Goal: Book appointment/travel/reservation

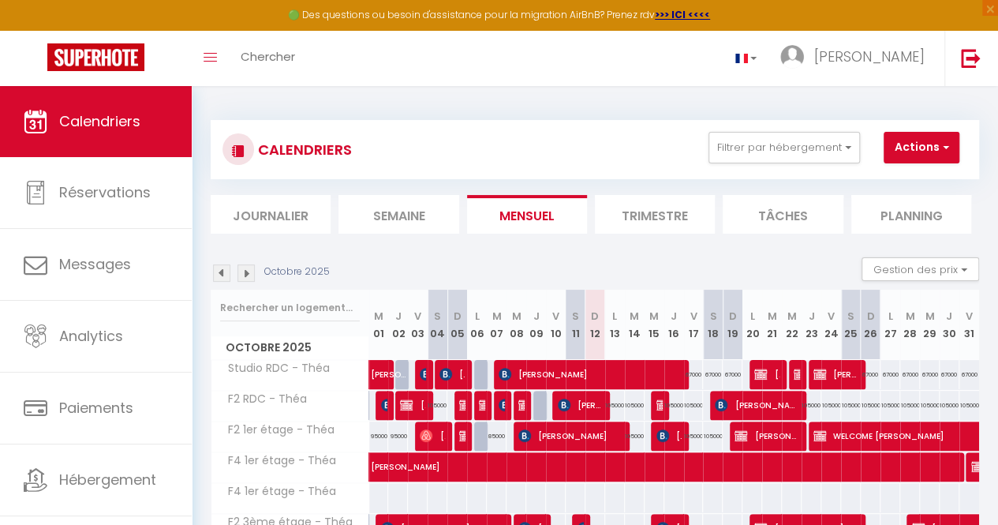
click at [219, 275] on img at bounding box center [221, 272] width 17 height 17
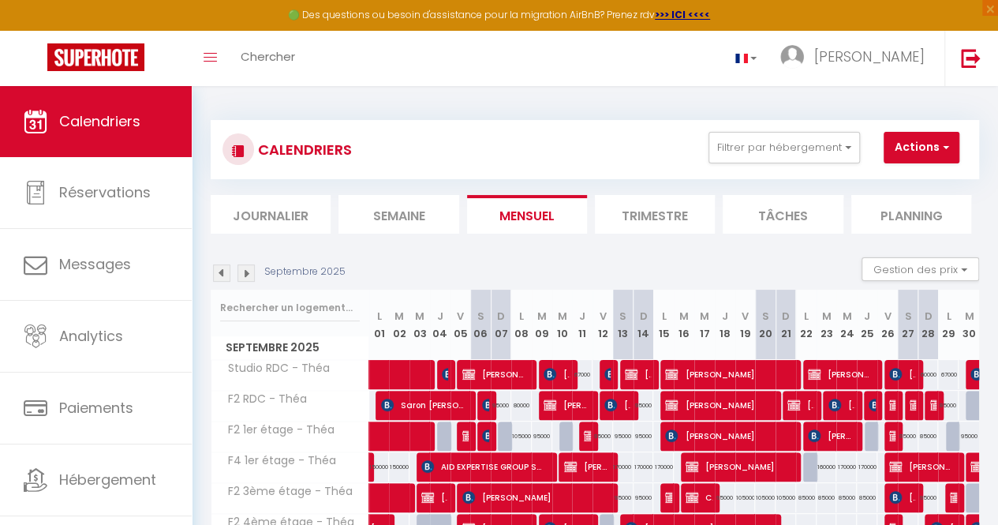
click at [248, 266] on img at bounding box center [245, 272] width 17 height 17
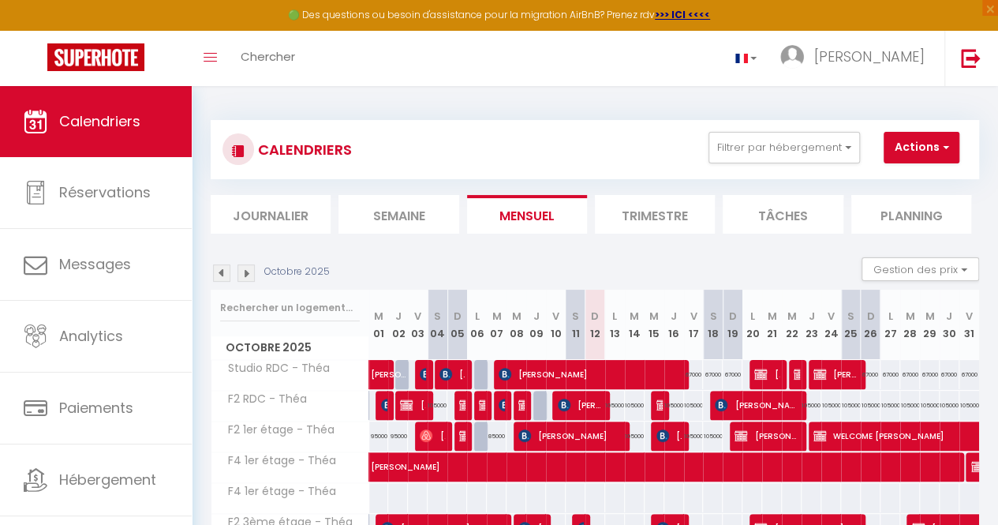
click at [226, 273] on img at bounding box center [221, 272] width 17 height 17
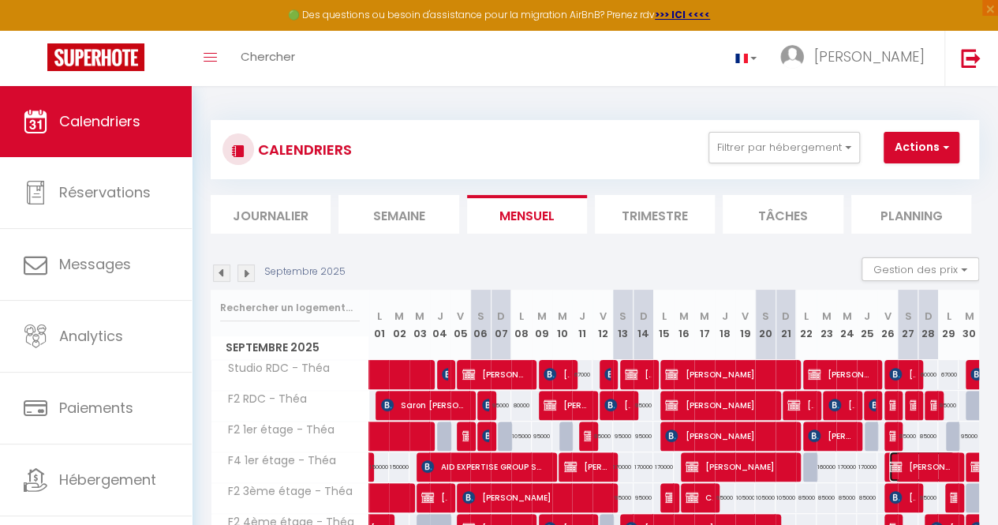
click at [921, 460] on span "[PERSON_NAME]" at bounding box center [921, 466] width 65 height 30
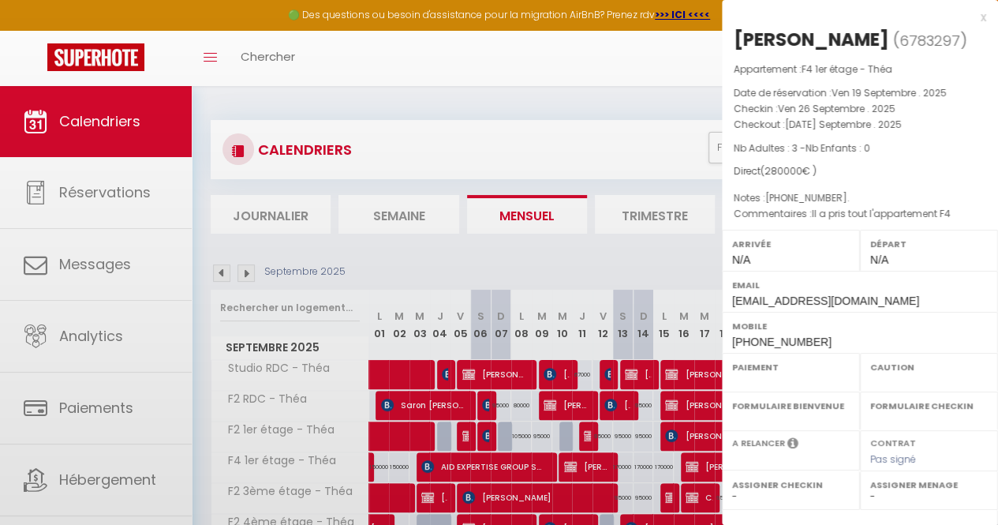
select select "KO"
select select "0"
select select "1"
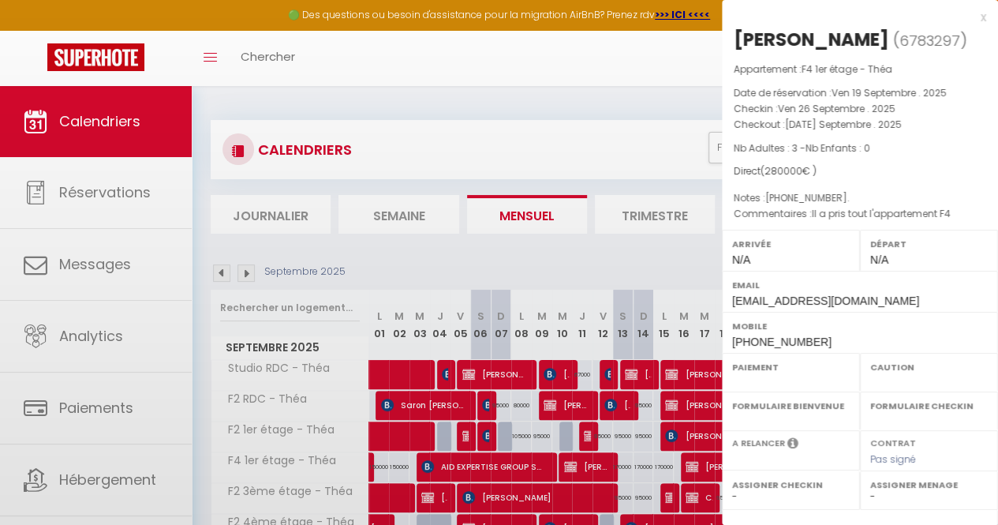
select select
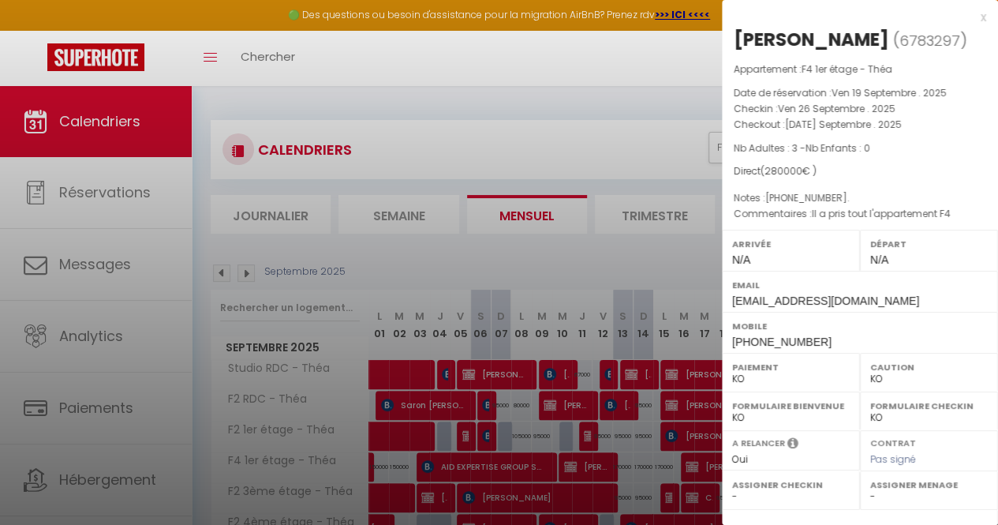
click at [653, 69] on div at bounding box center [499, 262] width 998 height 525
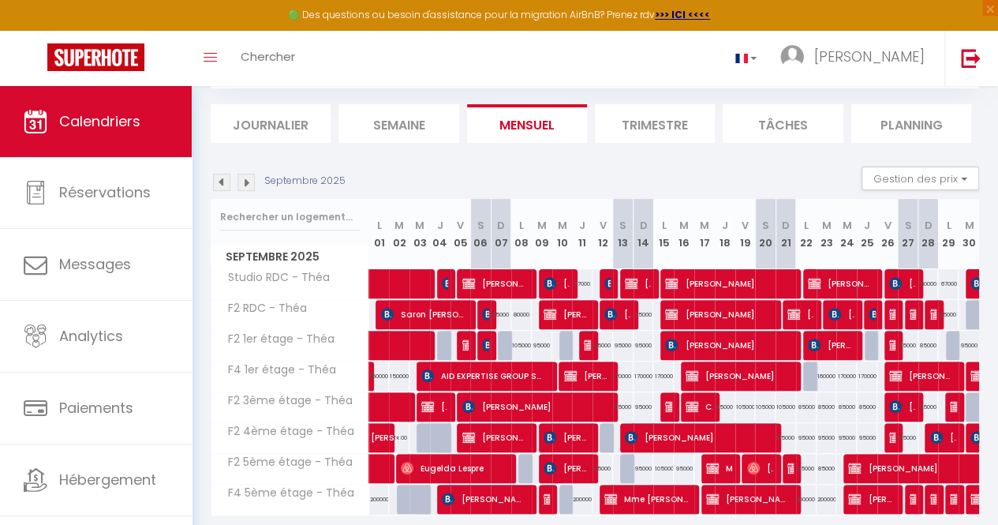
scroll to position [155, 0]
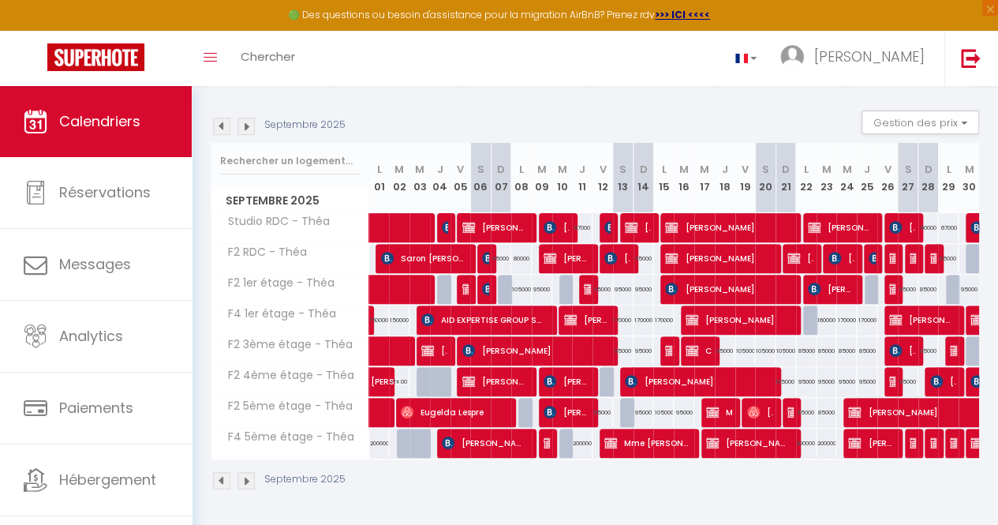
click at [243, 119] on img at bounding box center [245, 126] width 17 height 17
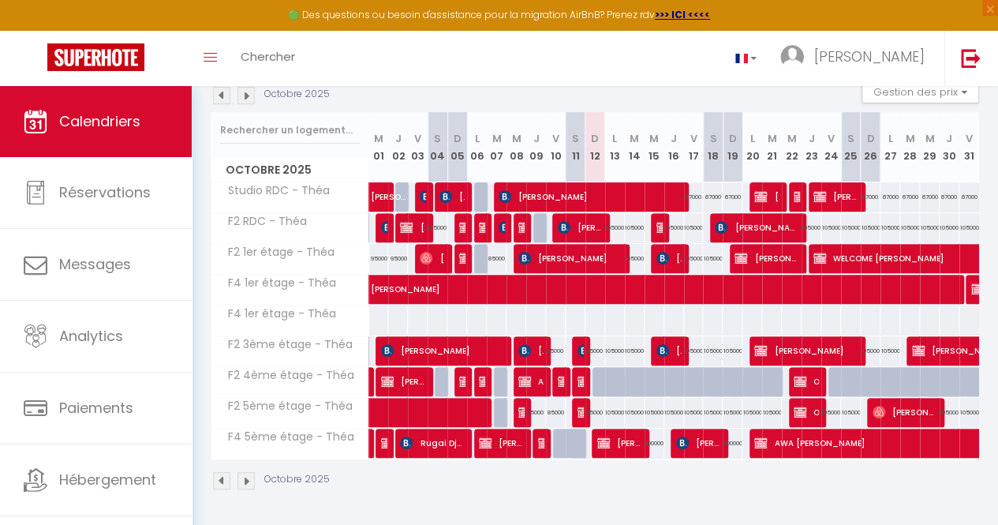
scroll to position [185, 0]
click at [545, 243] on span "[PERSON_NAME]" at bounding box center [568, 258] width 101 height 30
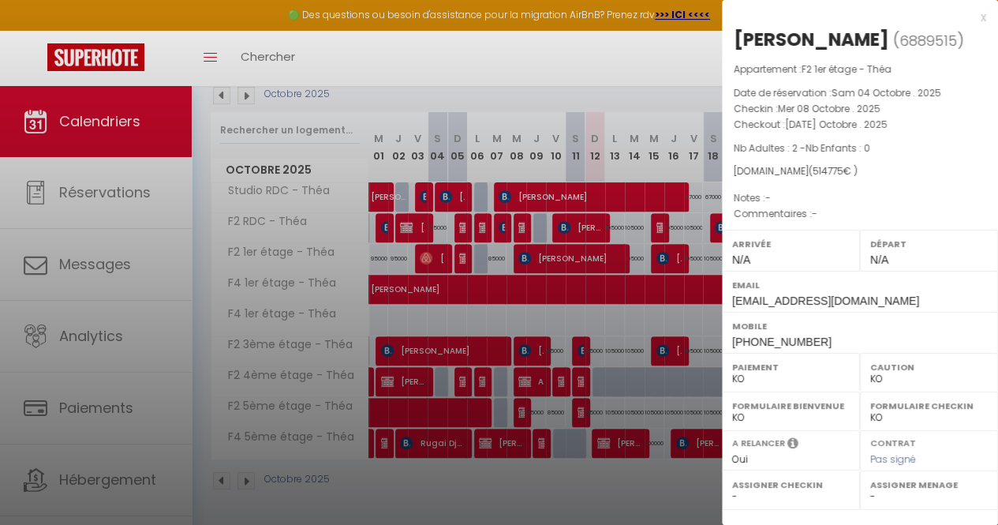
click at [973, 20] on div "x" at bounding box center [854, 17] width 264 height 19
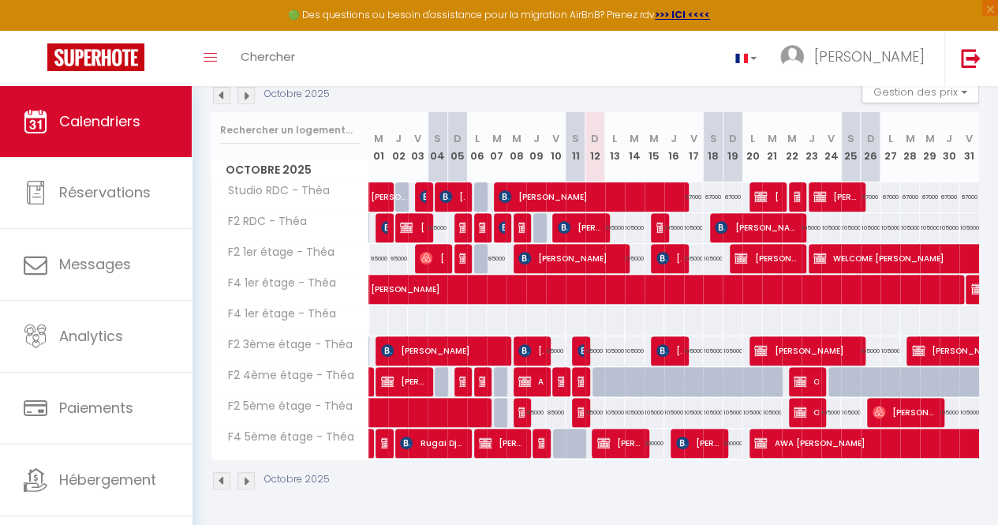
click at [593, 367] on div at bounding box center [603, 382] width 20 height 30
type input "105000"
type input "Dim 12 Octobre 2025"
type input "Lun 13 Octobre 2025"
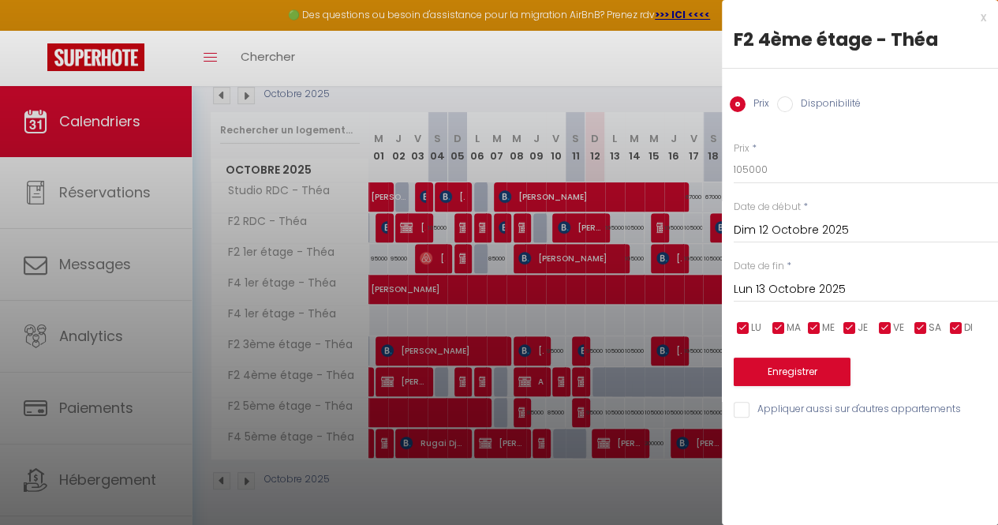
click at [785, 106] on input "Disponibilité" at bounding box center [785, 104] width 16 height 16
radio input "true"
radio input "false"
click at [757, 368] on button "Enregistrer" at bounding box center [792, 373] width 117 height 28
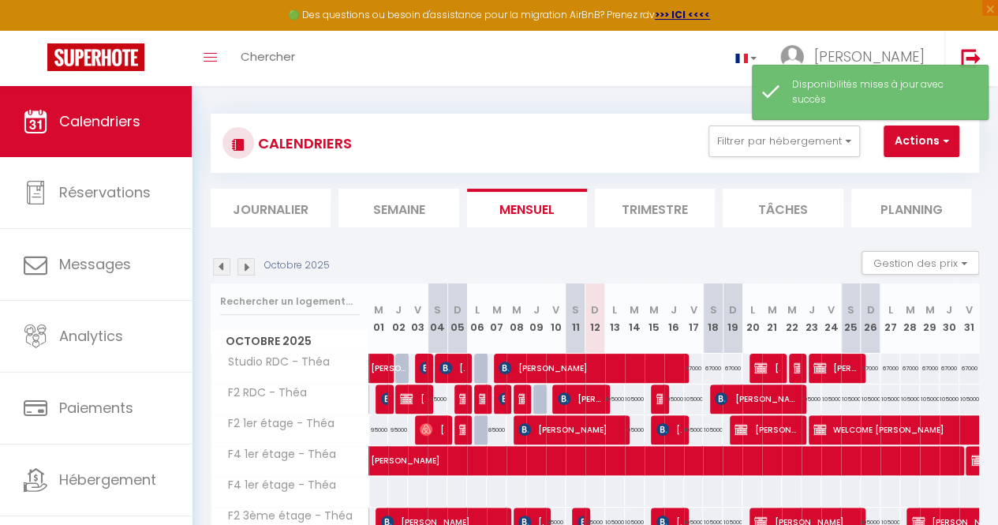
scroll to position [0, 0]
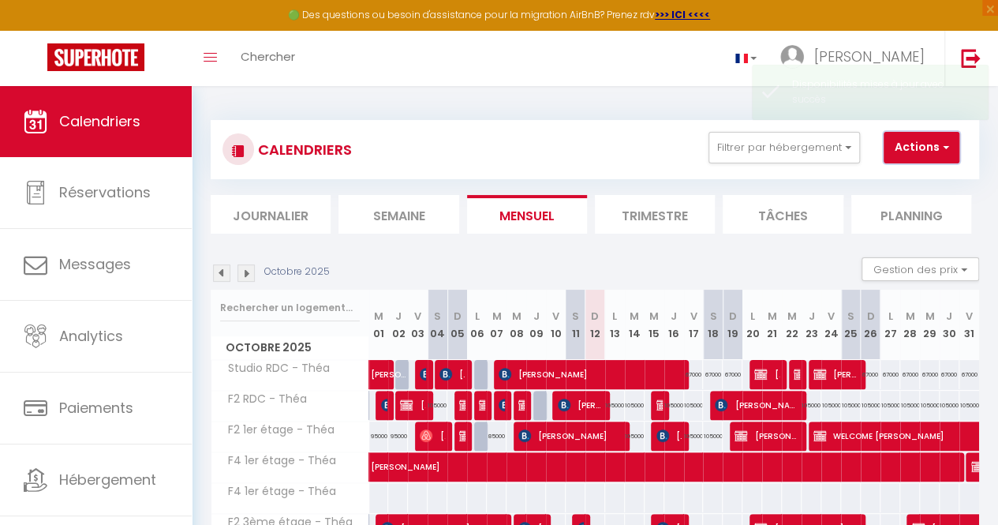
click at [907, 137] on button "Actions" at bounding box center [922, 148] width 76 height 32
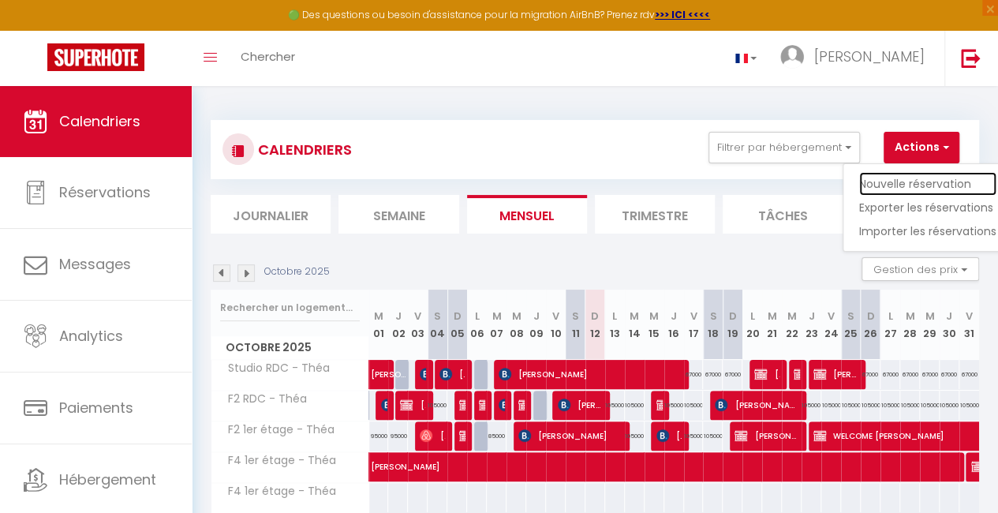
click at [869, 179] on link "Nouvelle réservation" at bounding box center [927, 184] width 137 height 24
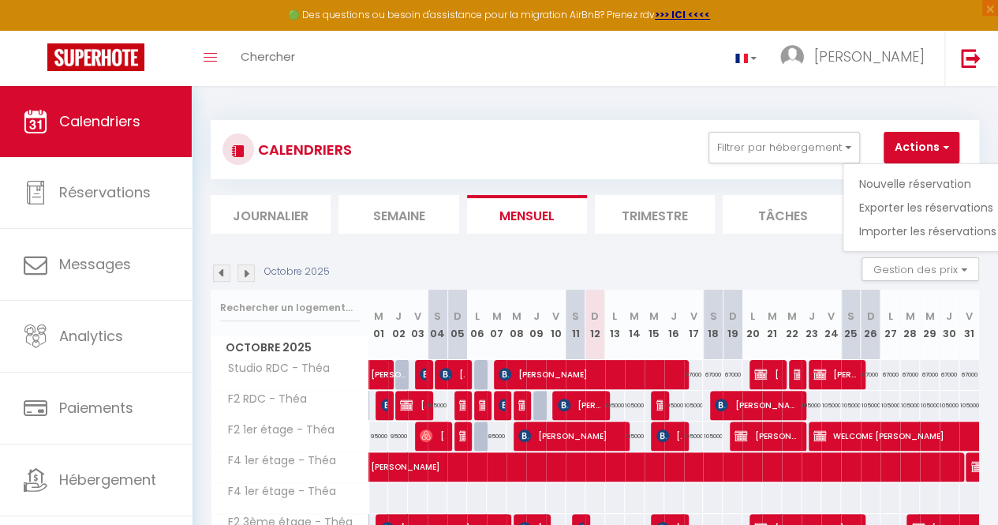
select select
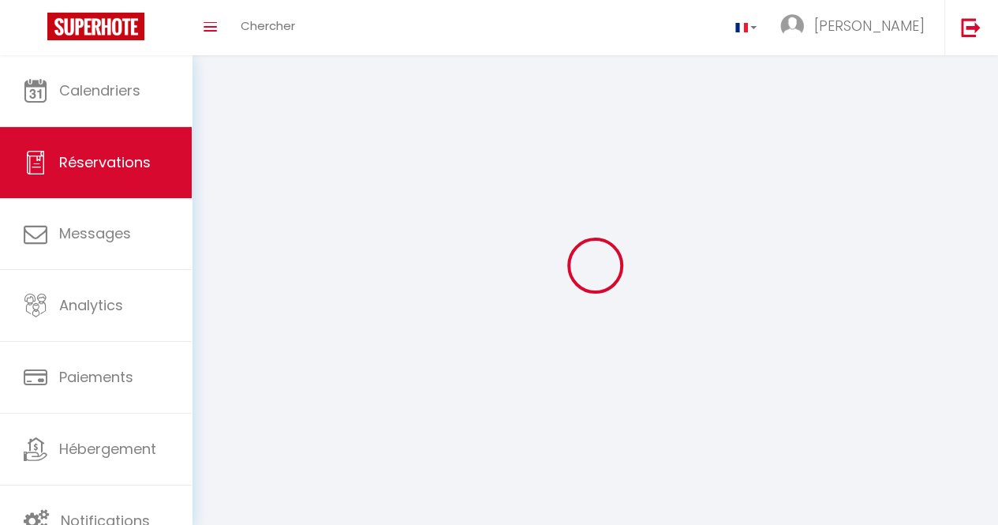
select select
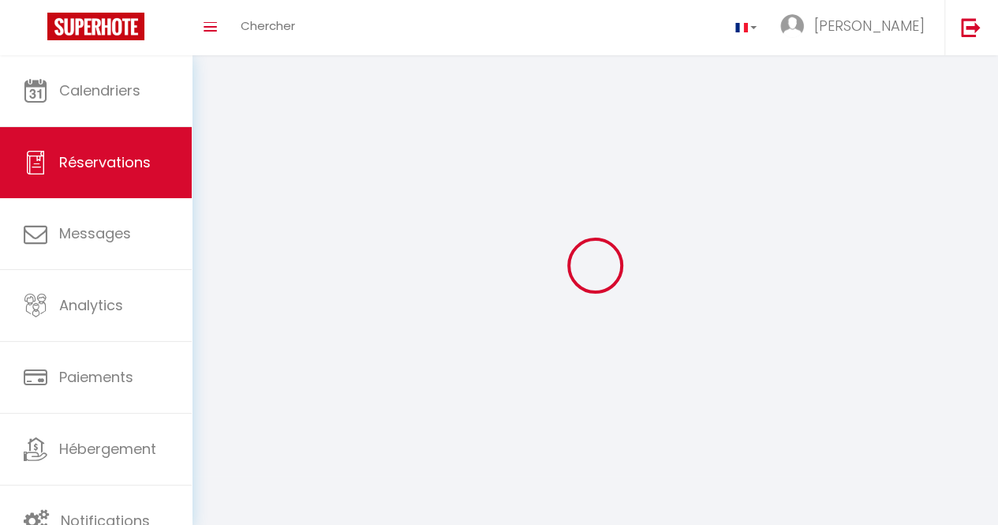
select select
checkbox input "false"
select select
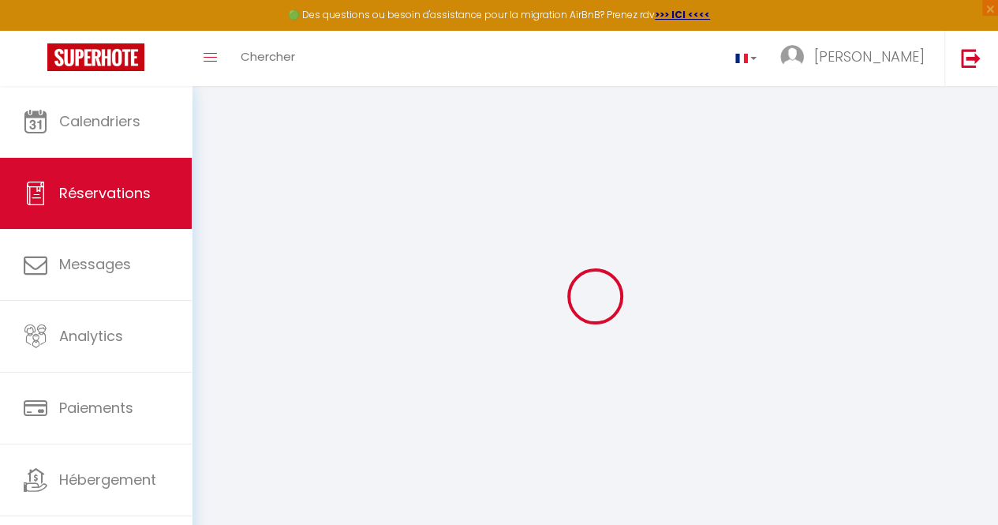
select select
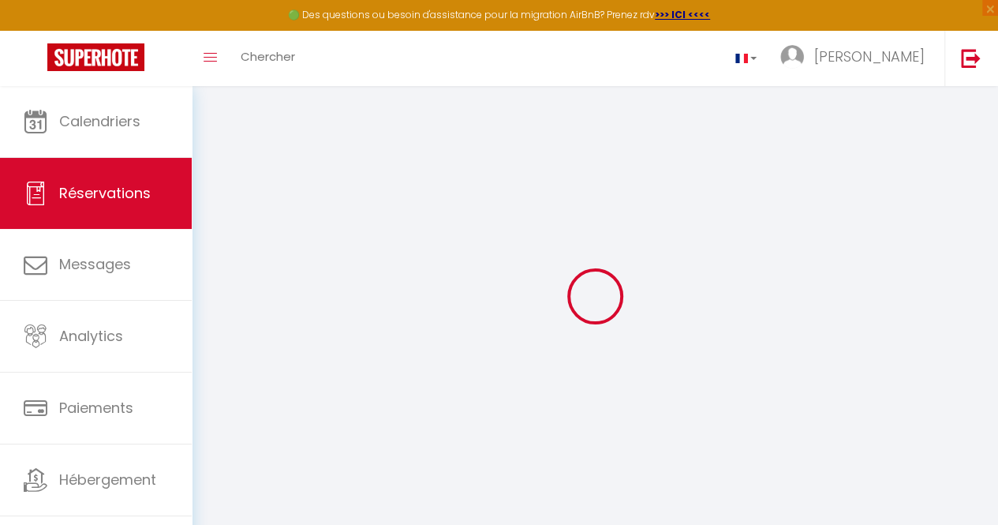
select select
checkbox input "false"
select select
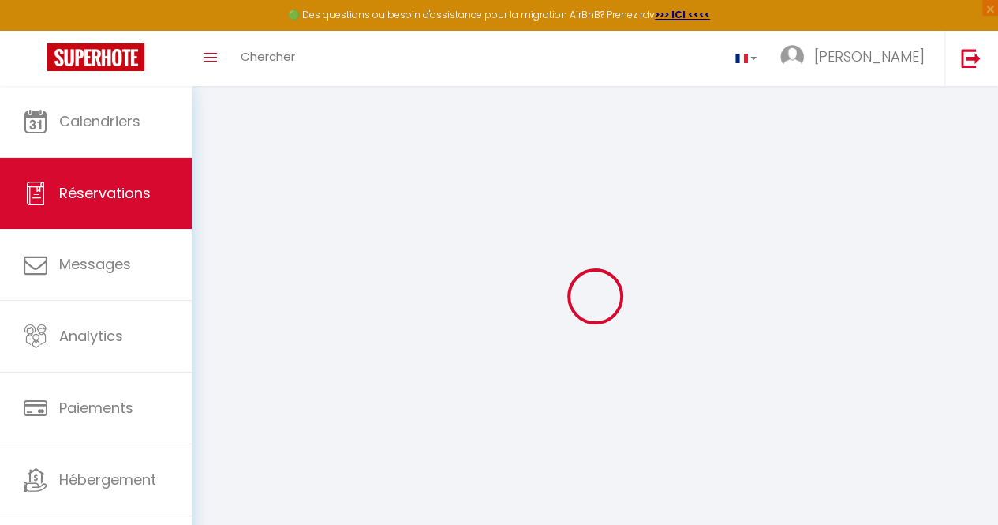
select select
checkbox input "false"
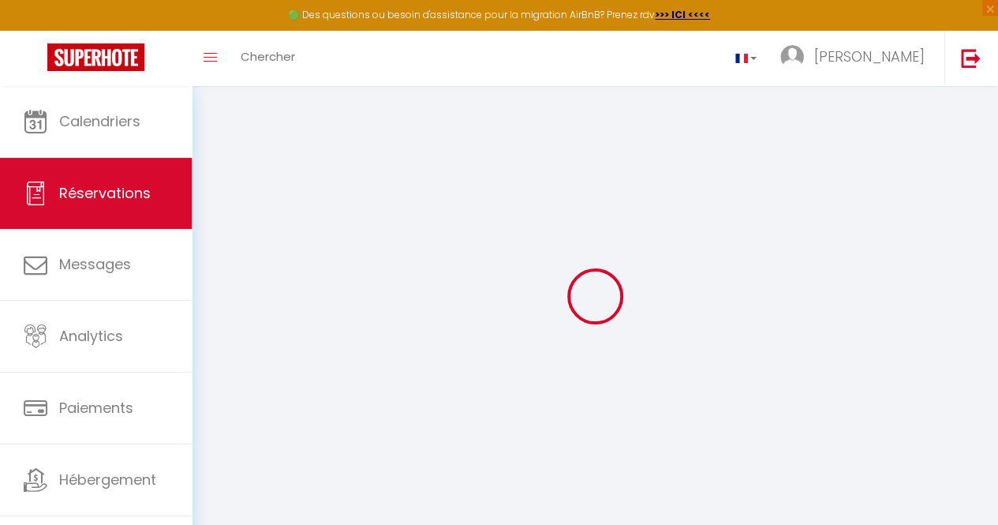
select select
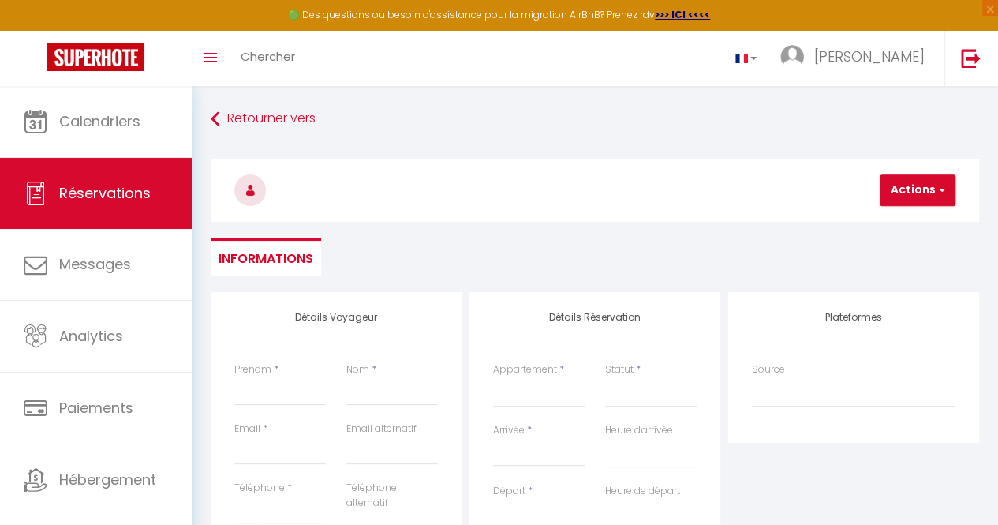
select select
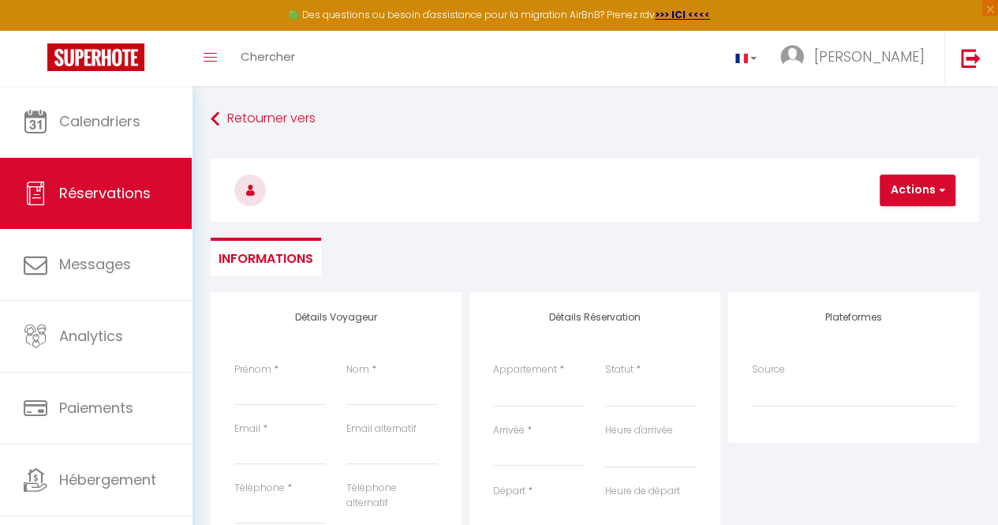
select select
checkbox input "false"
select select
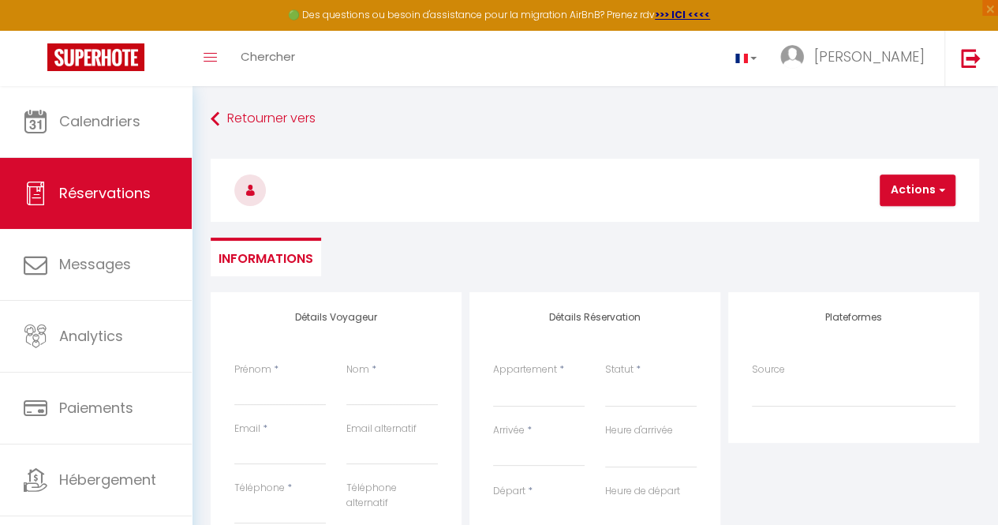
select select
checkbox input "false"
select select
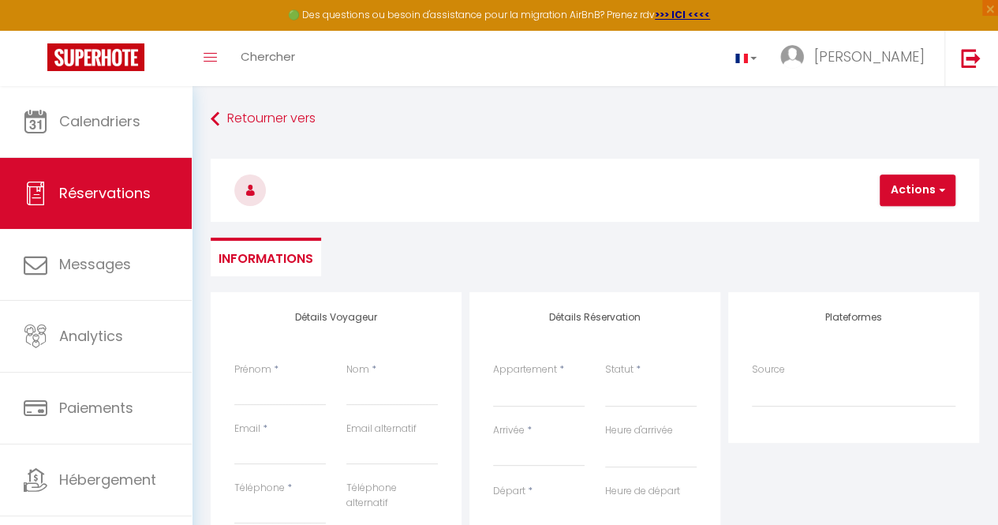
select select
click at [286, 388] on input "Prénom" at bounding box center [280, 391] width 92 height 28
type input "A"
select select
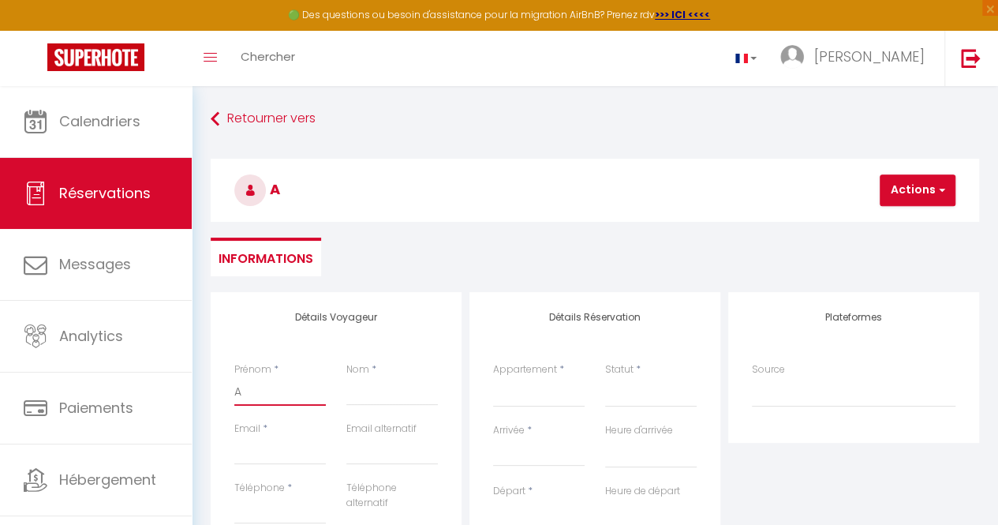
select select
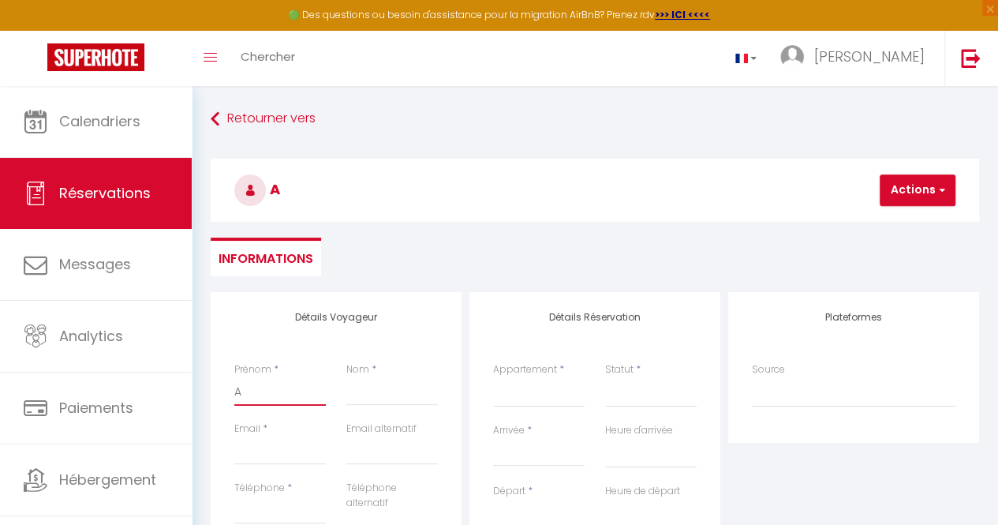
checkbox input "false"
type input "AM"
select select
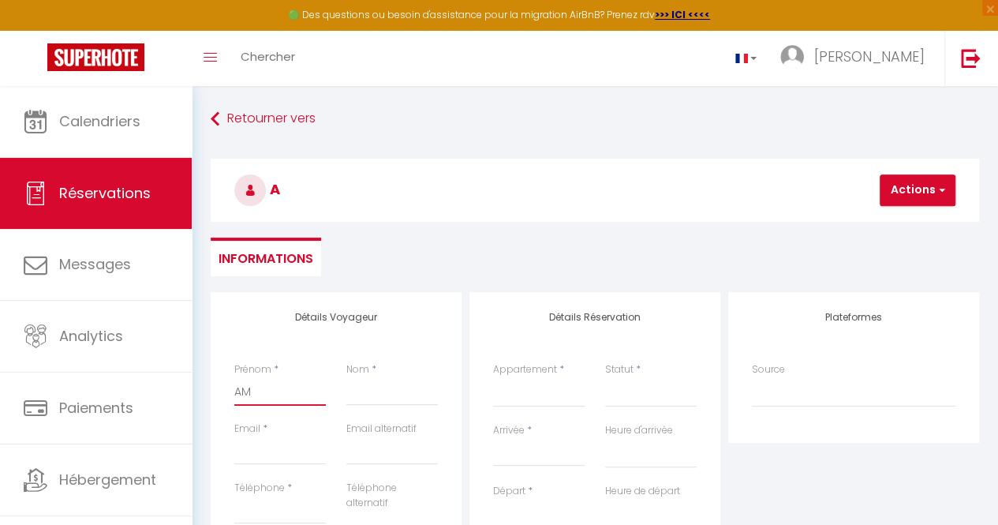
select select
checkbox input "false"
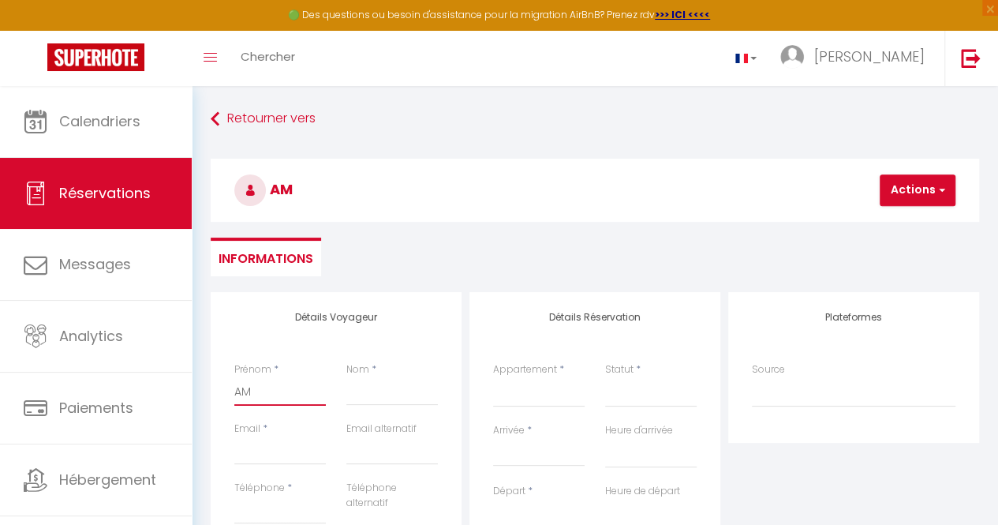
type input "AMA"
select select
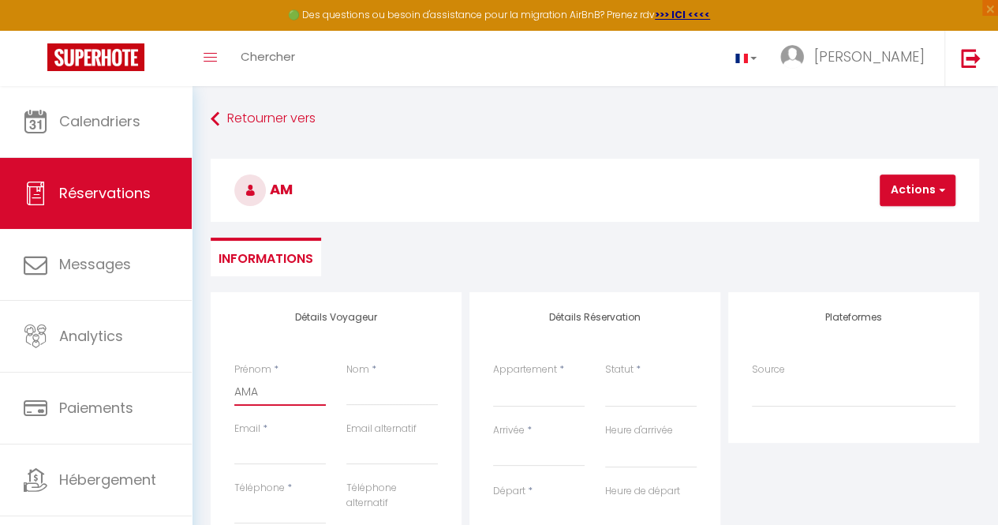
select select
checkbox input "false"
type input "AMAD"
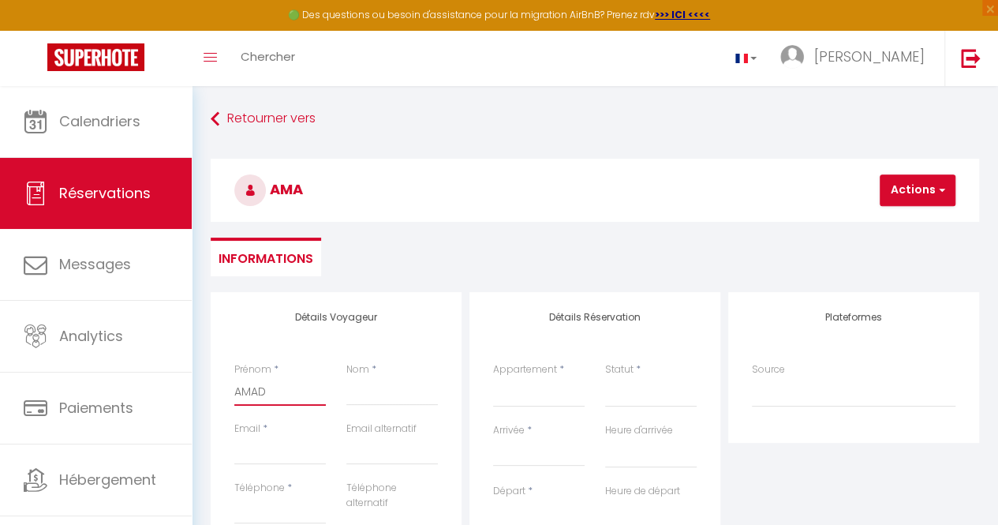
select select
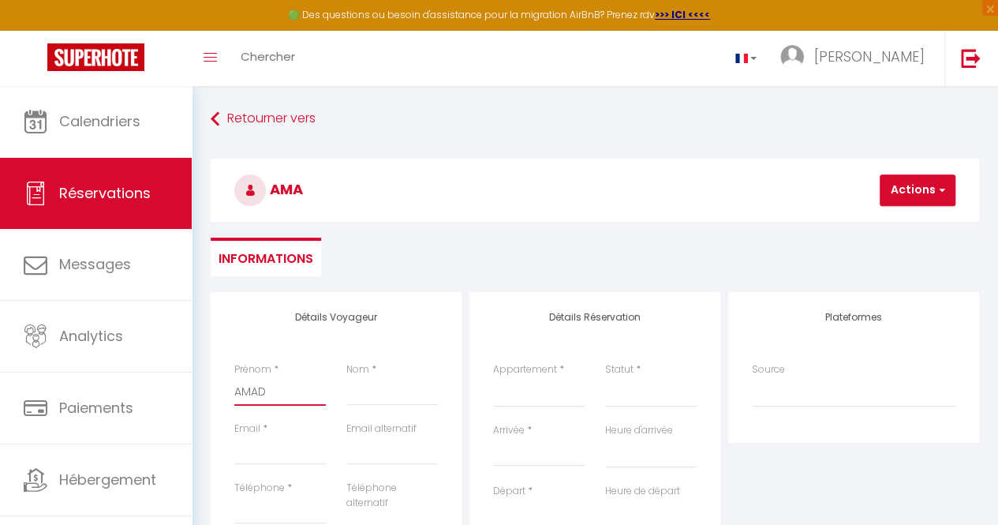
select select
checkbox input "false"
type input "AMA"
select select
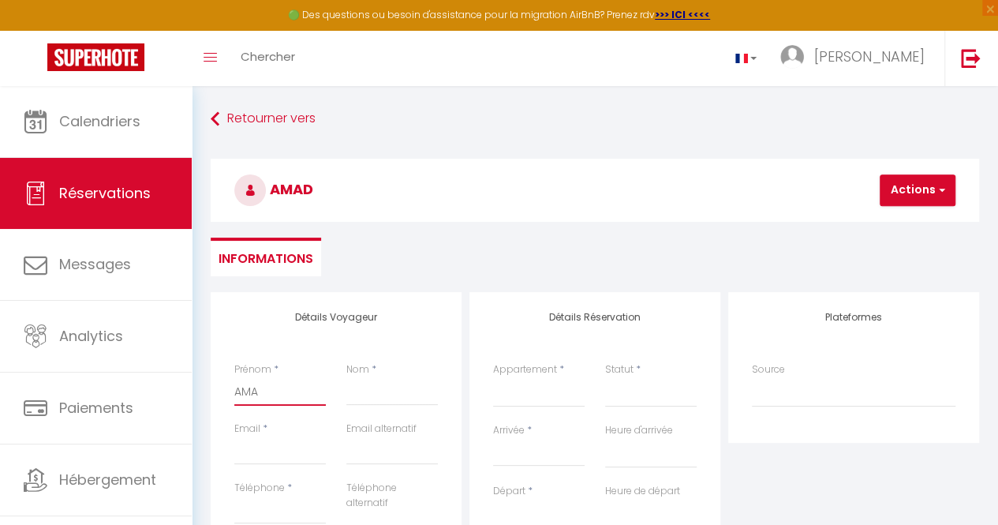
select select
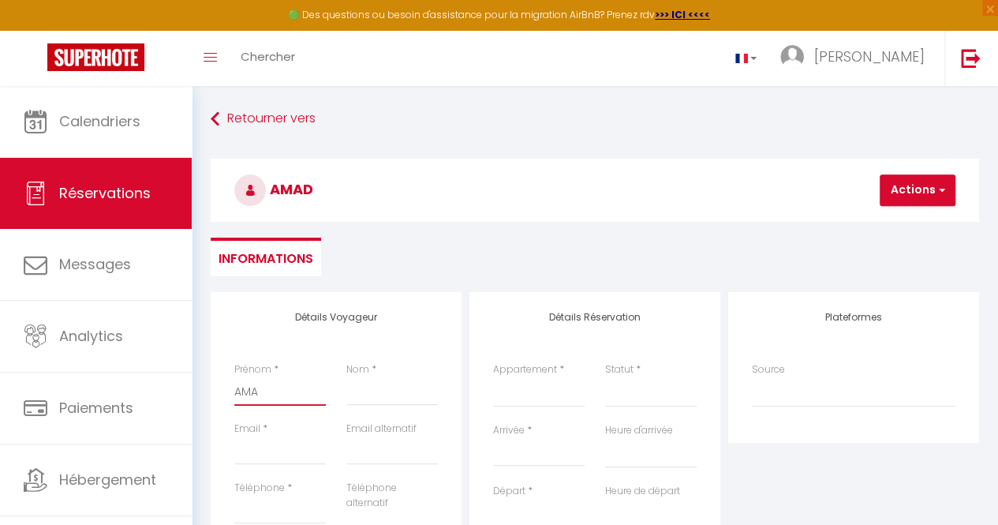
select select
checkbox input "false"
type input "AM"
select select
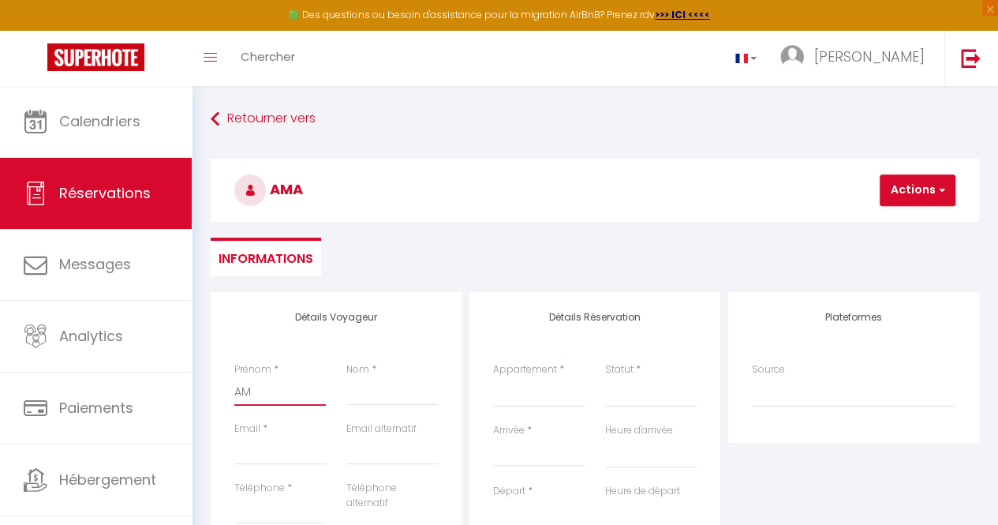
select select
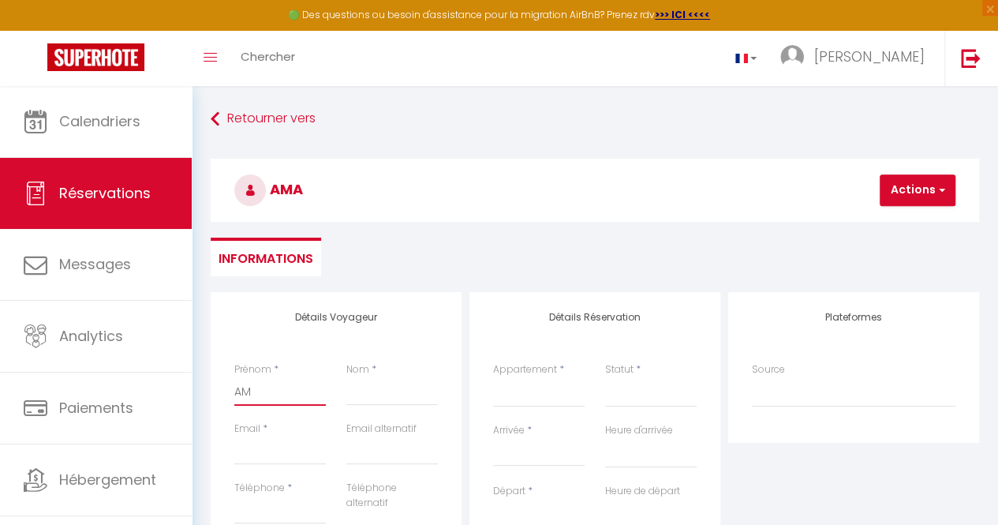
checkbox input "false"
type input "A"
select select
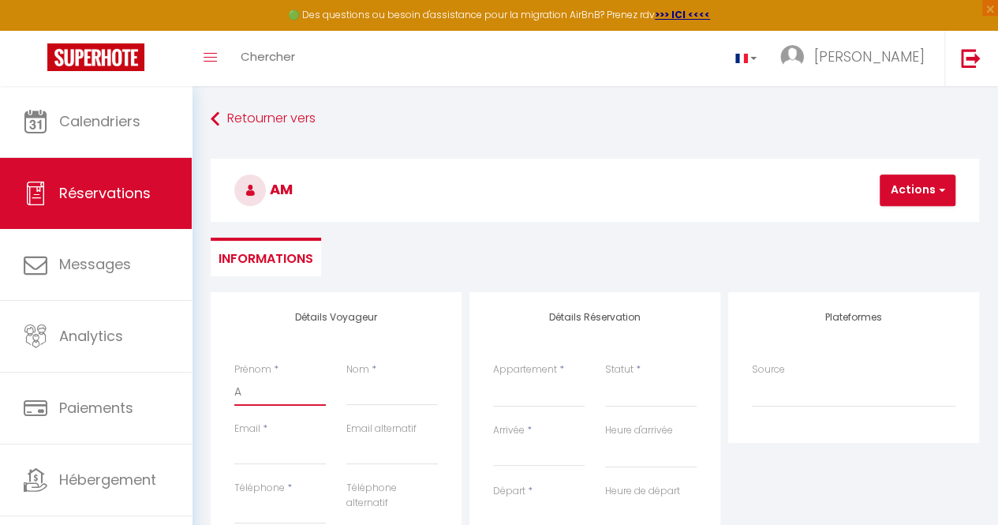
select select
checkbox input "false"
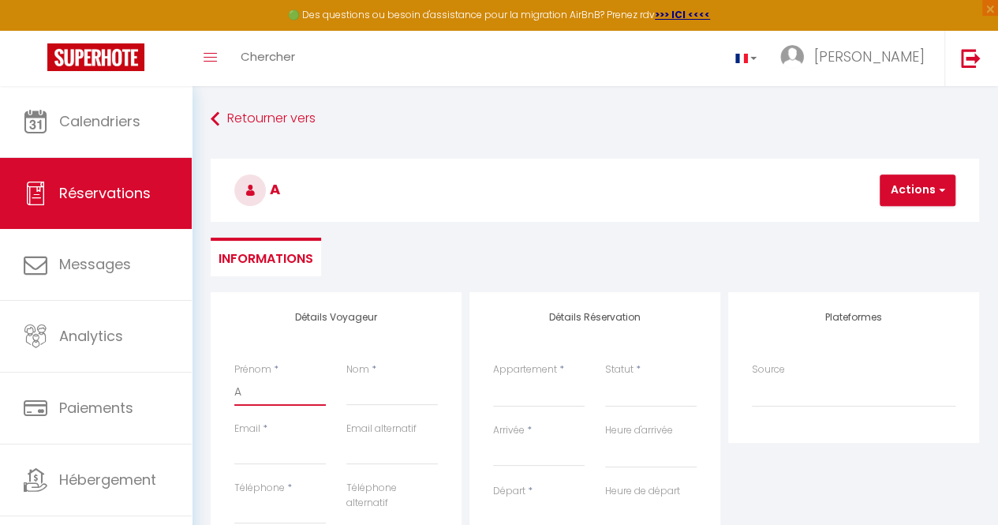
type input "Am"
select select
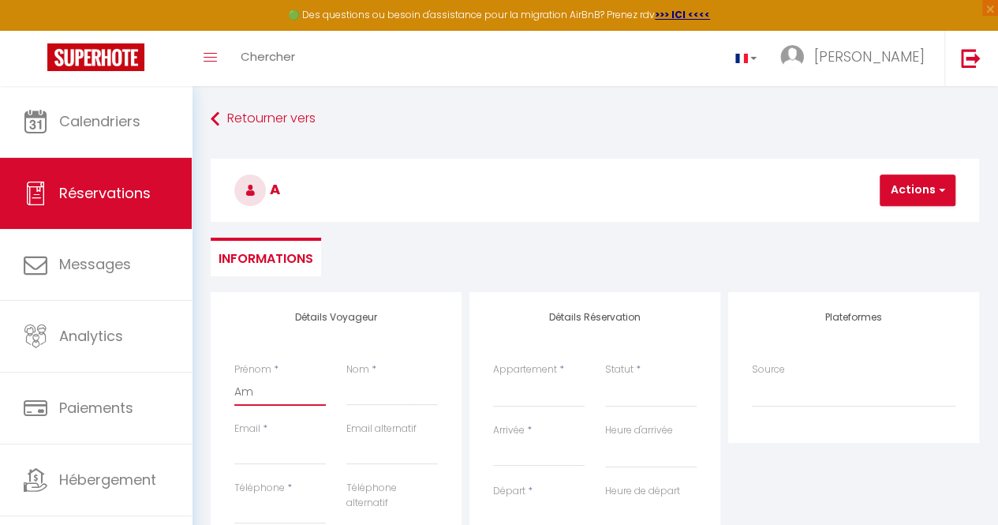
select select
checkbox input "false"
type input "Ama"
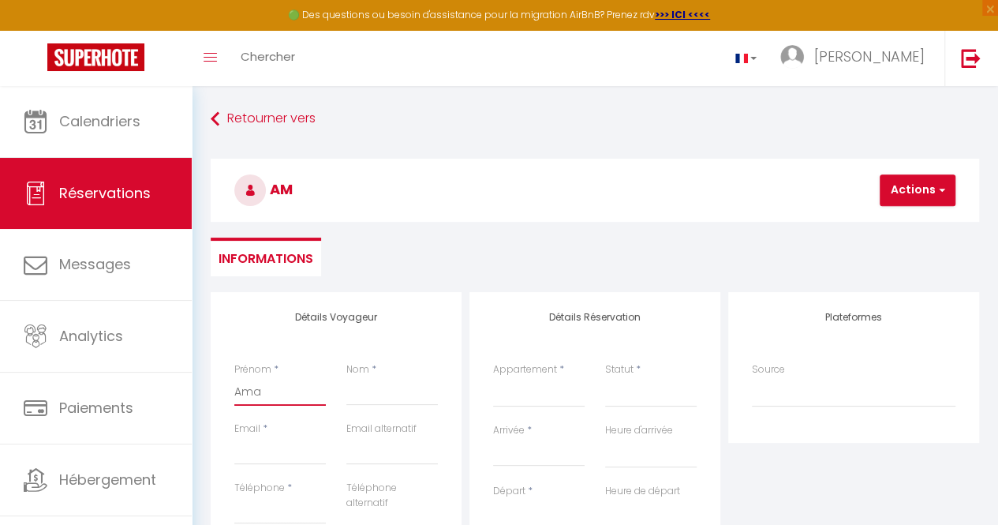
select select
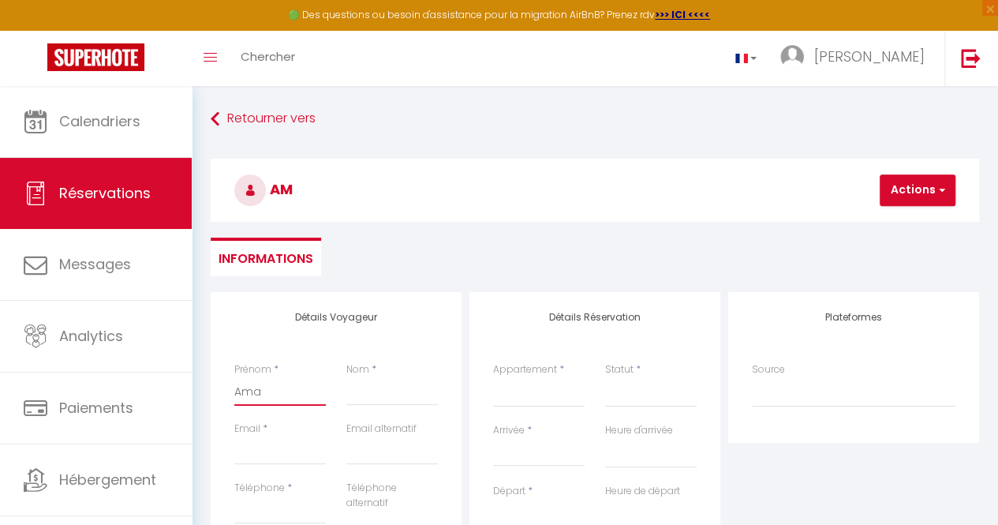
select select
checkbox input "false"
type input "Amad"
select select
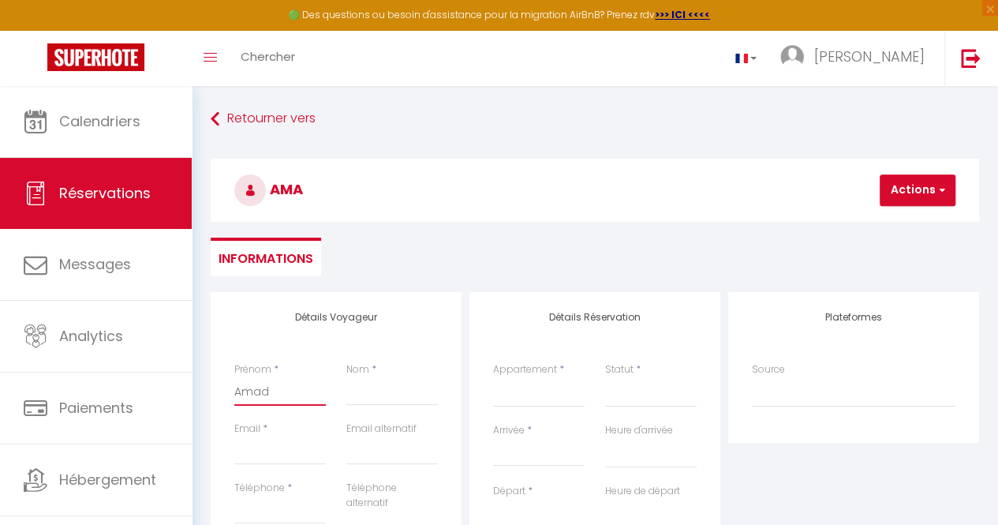
select select
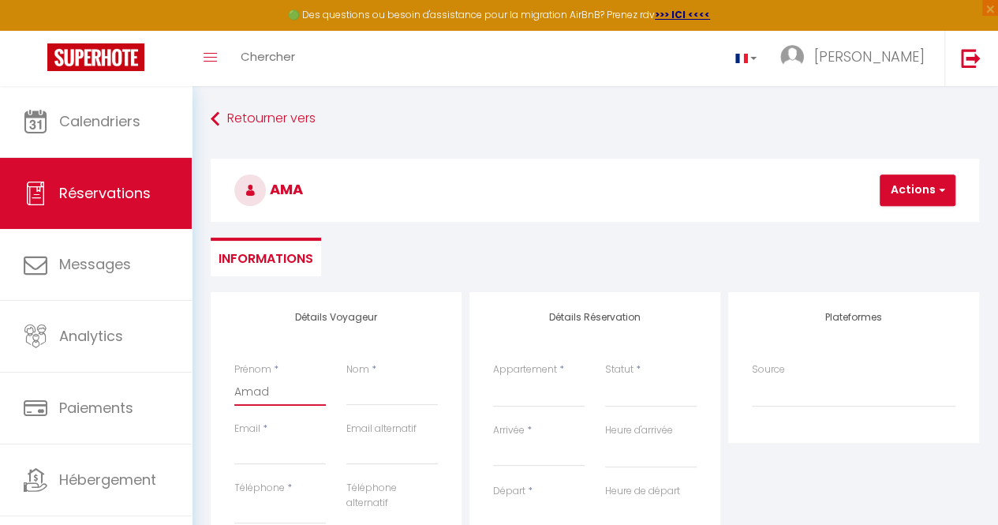
select select
checkbox input "false"
type input "[PERSON_NAME]"
select select
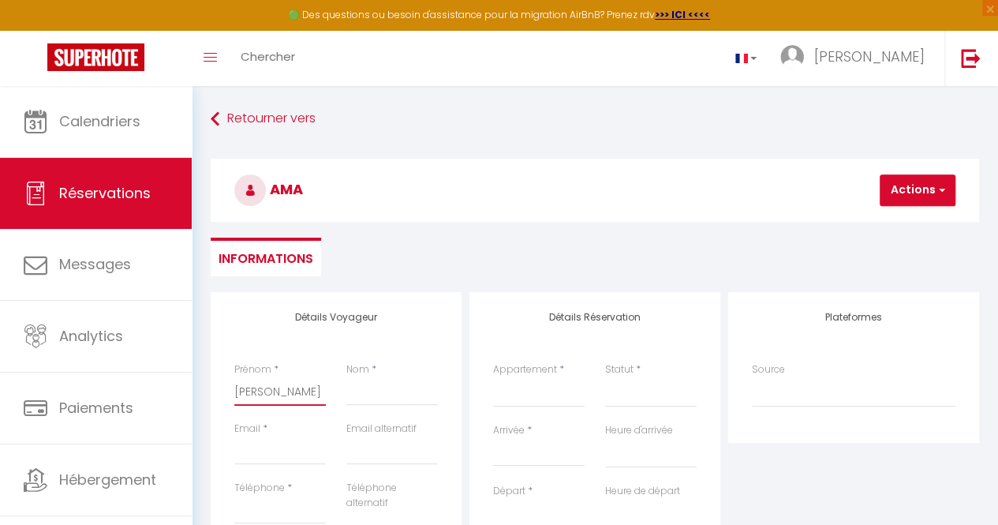
select select
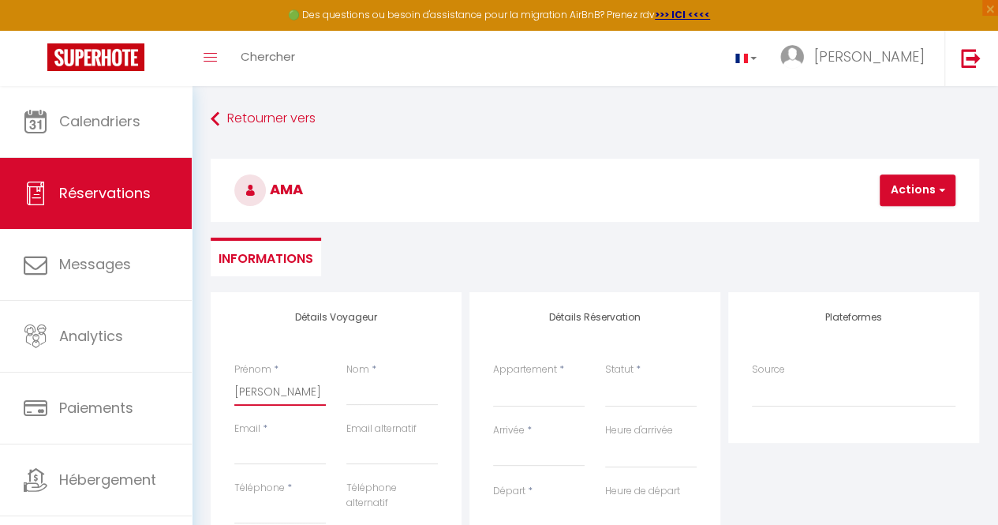
checkbox input "false"
type input "Amadou"
select select
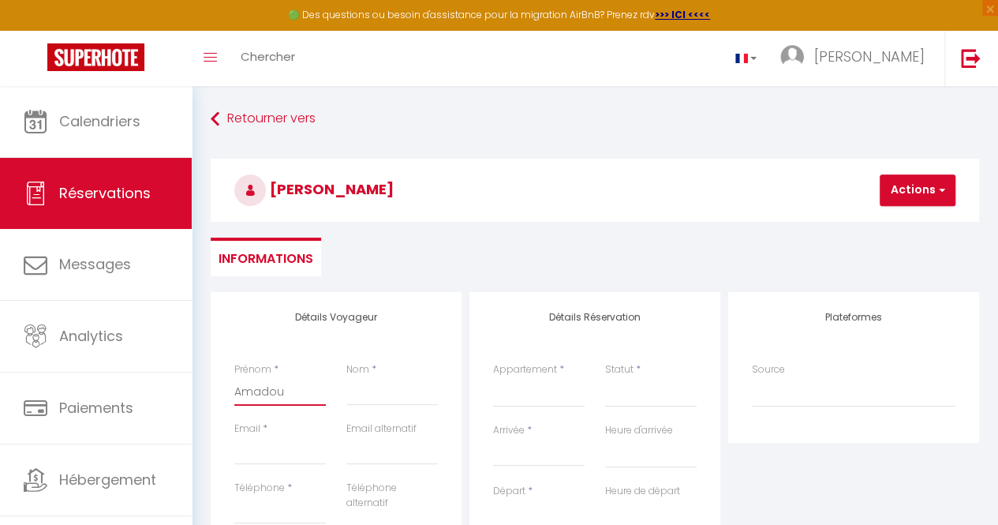
select select
checkbox input "false"
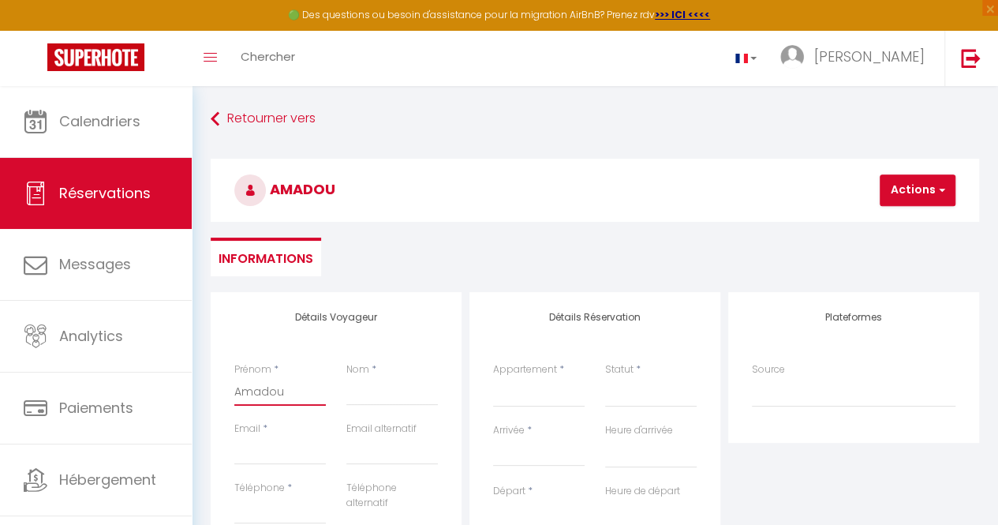
type input "Amadou"
click at [372, 394] on input "Nom" at bounding box center [392, 391] width 92 height 28
type input "T"
select select
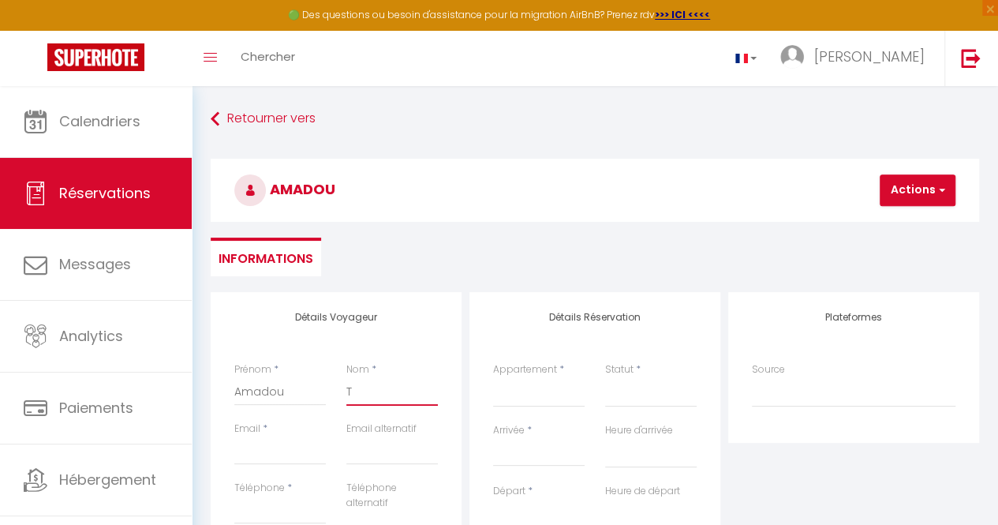
select select
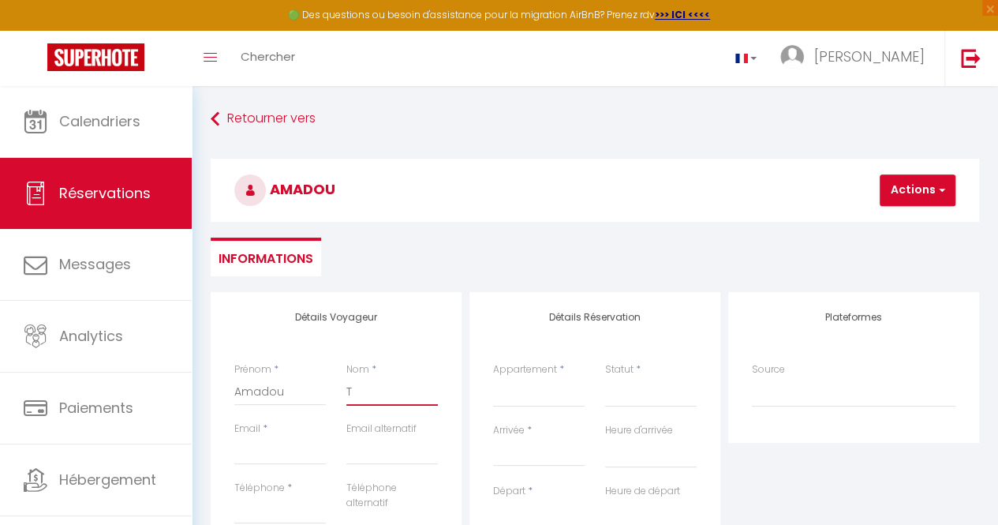
checkbox input "false"
type input "TA"
select select
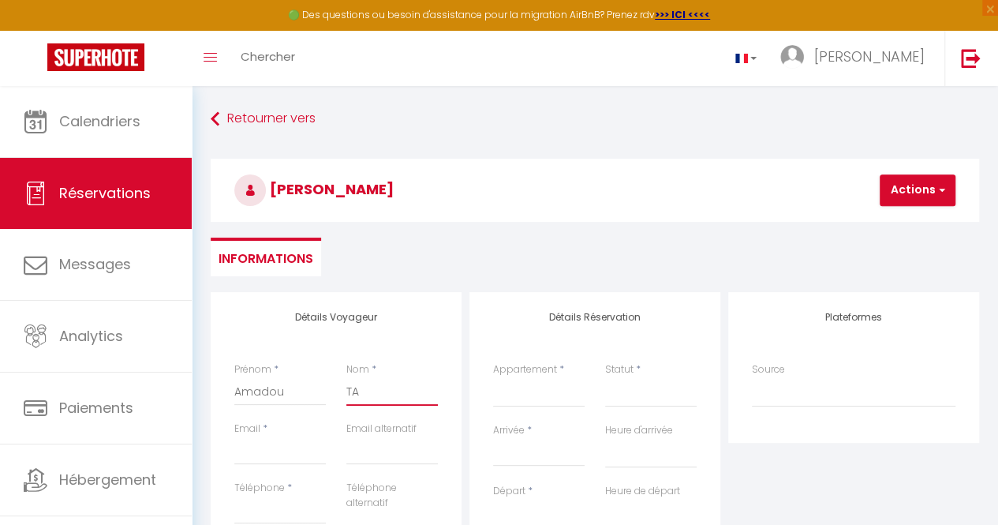
select select
checkbox input "false"
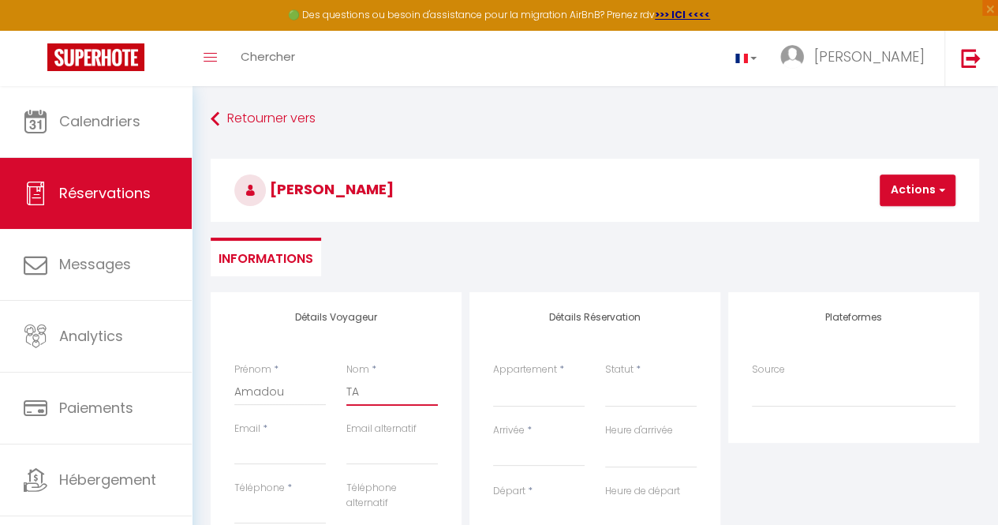
type input "TAL"
select select
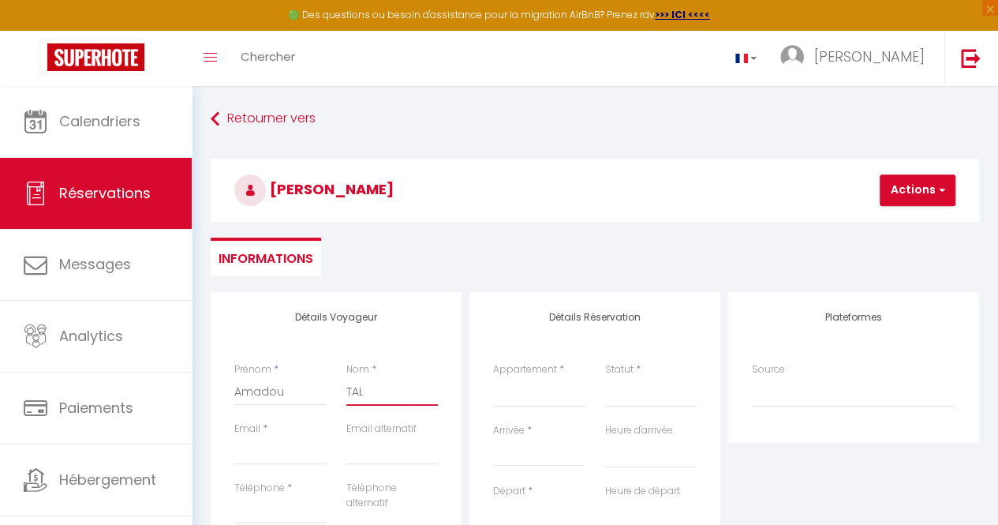
select select
checkbox input "false"
type input "TALL"
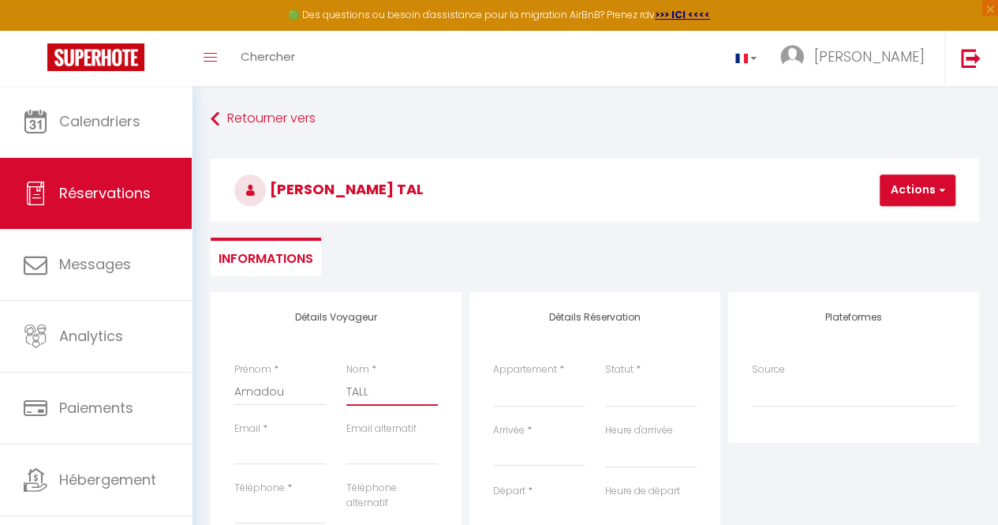
select select
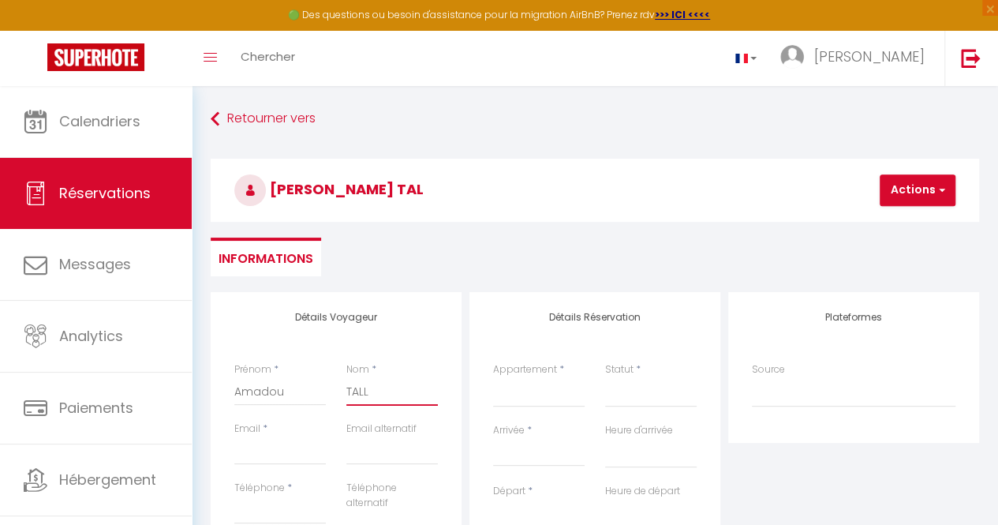
select select
checkbox input "false"
click at [279, 456] on input "Email" at bounding box center [280, 450] width 92 height 28
click at [278, 506] on input "Téléphone" at bounding box center [280, 509] width 92 height 28
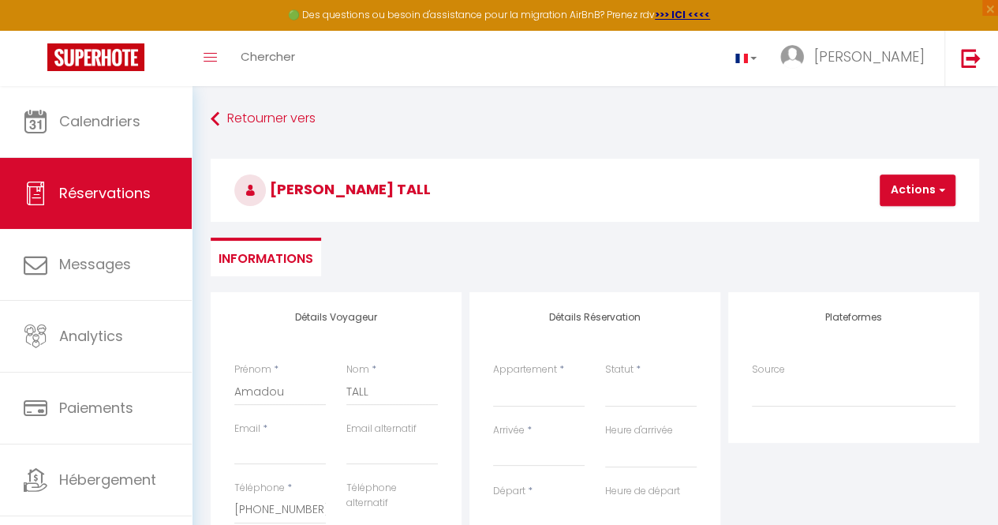
click at [512, 461] on input "Arrivée" at bounding box center [539, 453] width 92 height 21
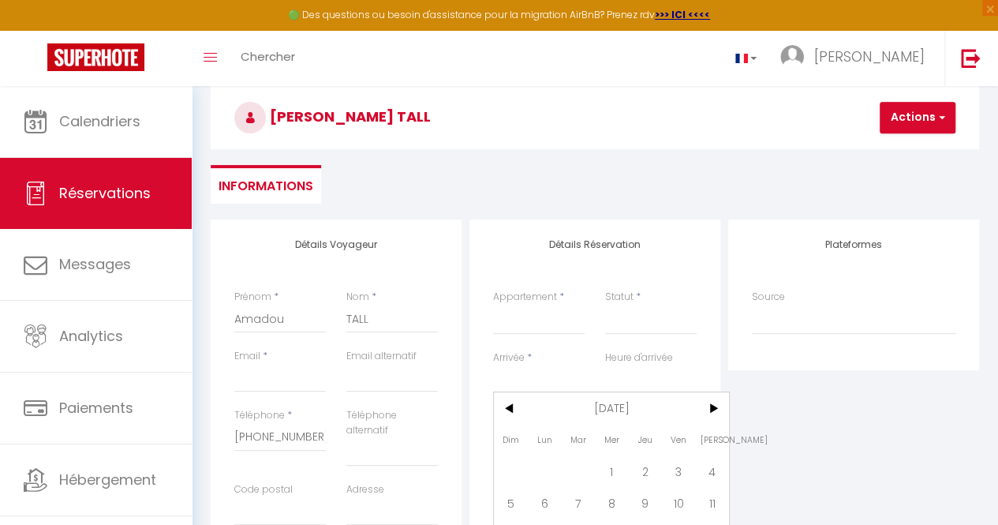
scroll to position [237, 0]
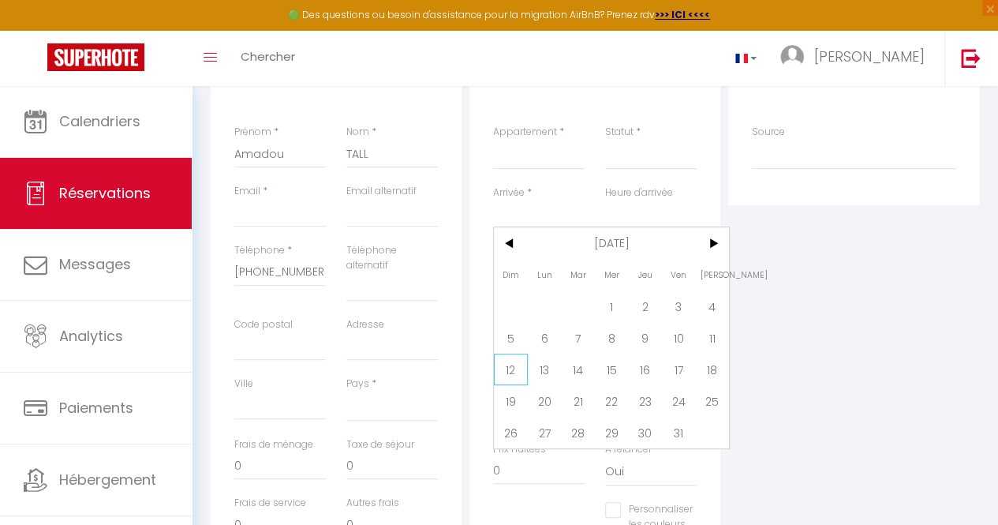
click at [518, 376] on span "12" at bounding box center [511, 369] width 34 height 32
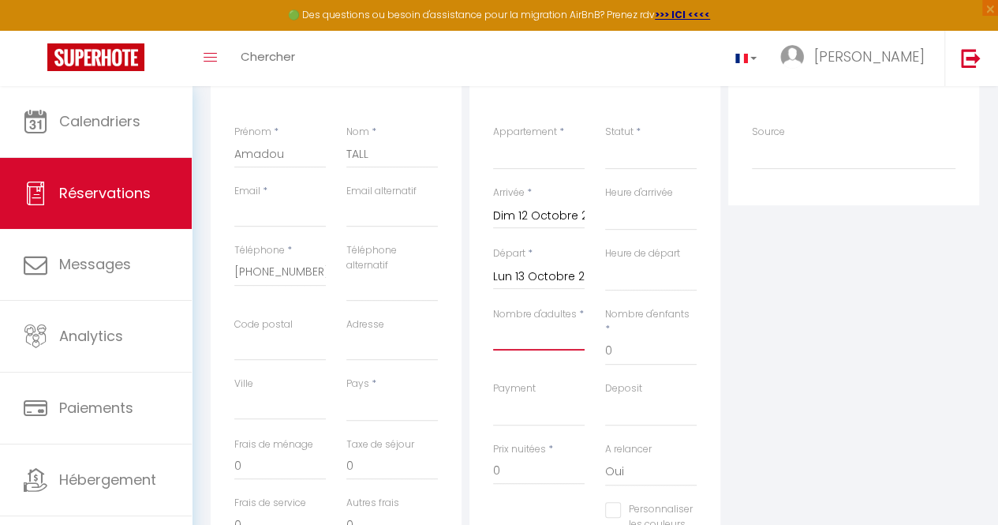
click at [540, 343] on input "Nombre d'adultes" at bounding box center [539, 336] width 92 height 28
click at [548, 167] on select "F2 4ème étage - Théa Studio RDC - Théa F2 RDC - Théa F2 5ème étage - Théa F2 3è…" at bounding box center [539, 155] width 92 height 30
click at [493, 140] on select "F2 4ème étage - Théa Studio RDC - Théa F2 RDC - Théa F2 5ème étage - Théa F2 3è…" at bounding box center [539, 155] width 92 height 30
click at [536, 456] on input "105000" at bounding box center [539, 470] width 92 height 28
click at [656, 161] on select "Confirmé Non Confirmé [PERSON_NAME] par le voyageur No Show Request" at bounding box center [651, 155] width 92 height 30
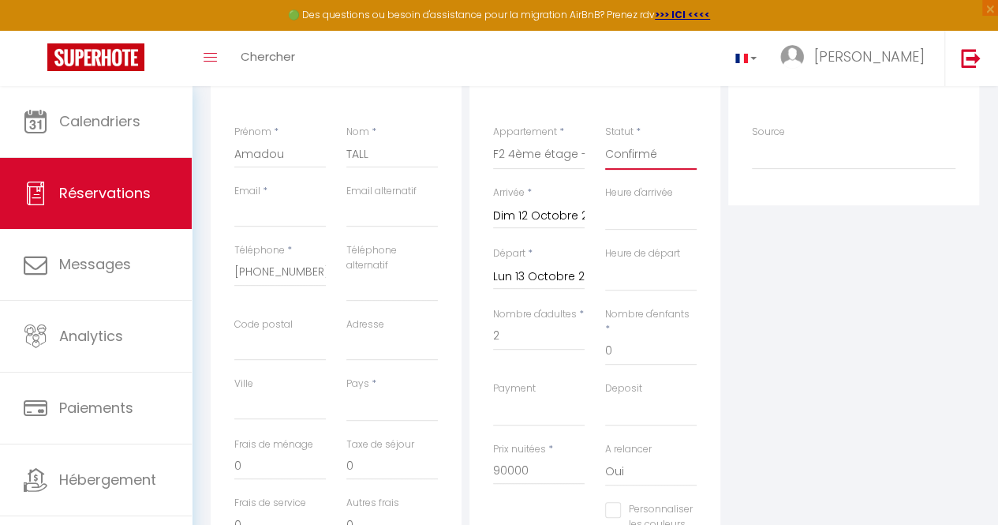
click at [605, 140] on select "Confirmé Non Confirmé [PERSON_NAME] par le voyageur No Show Request" at bounding box center [651, 155] width 92 height 30
click at [407, 413] on select "[GEOGRAPHIC_DATA] [GEOGRAPHIC_DATA] [GEOGRAPHIC_DATA] [GEOGRAPHIC_DATA] [GEOGRA…" at bounding box center [392, 406] width 92 height 30
click at [346, 391] on select "[GEOGRAPHIC_DATA] [GEOGRAPHIC_DATA] [GEOGRAPHIC_DATA] [GEOGRAPHIC_DATA] [GEOGRA…" at bounding box center [392, 406] width 92 height 30
click at [285, 218] on input "Email" at bounding box center [280, 213] width 92 height 28
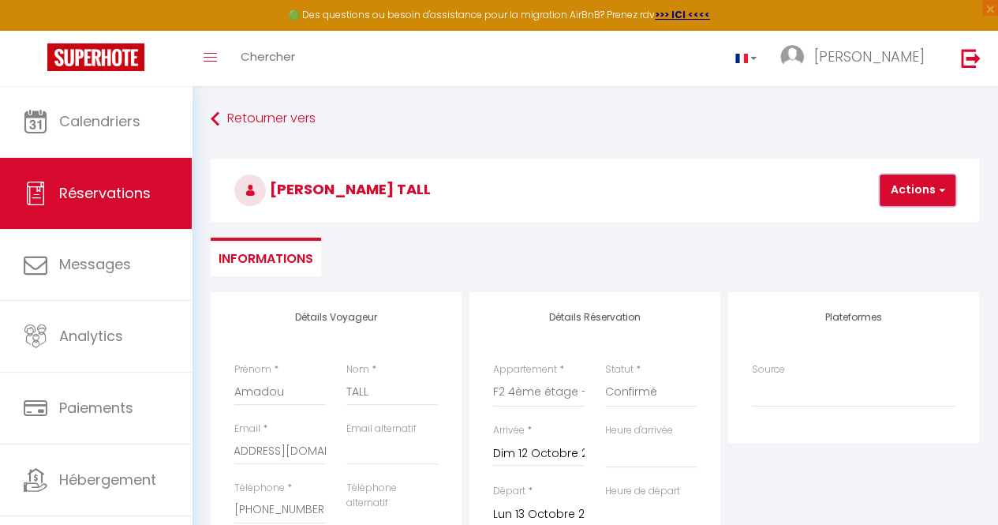
scroll to position [0, 0]
click at [909, 193] on button "Actions" at bounding box center [918, 190] width 76 height 32
click at [905, 222] on link "Enregistrer" at bounding box center [931, 225] width 125 height 21
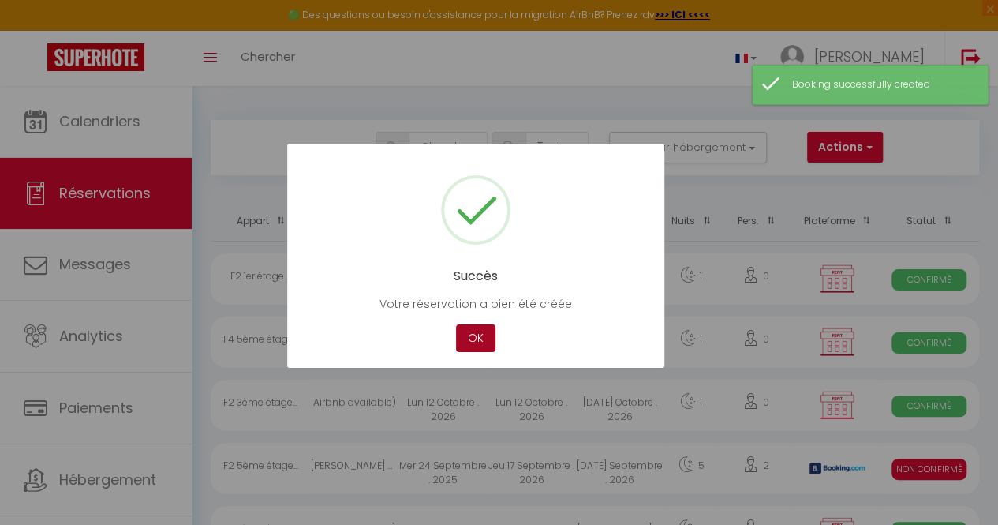
click at [473, 333] on button "OK" at bounding box center [475, 338] width 39 height 28
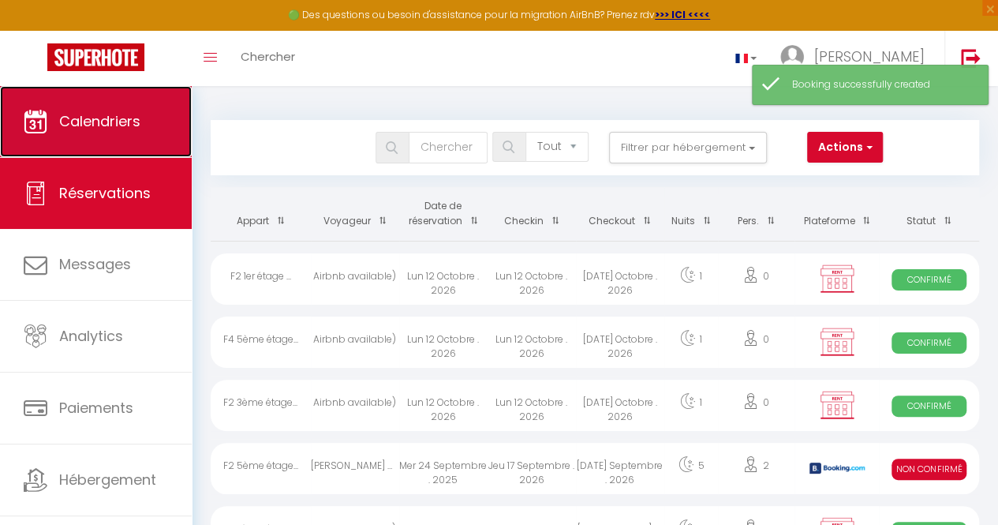
click at [118, 141] on link "Calendriers" at bounding box center [96, 121] width 192 height 71
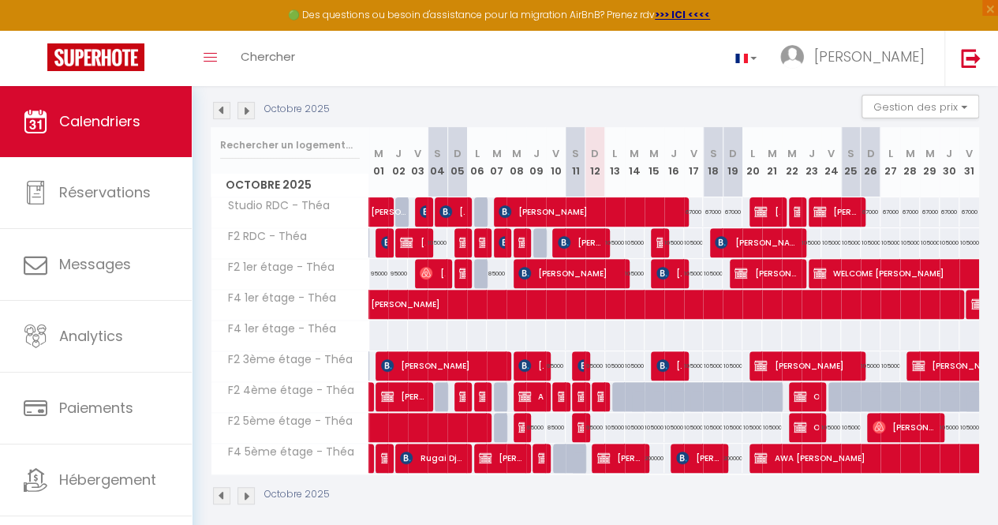
scroll to position [185, 0]
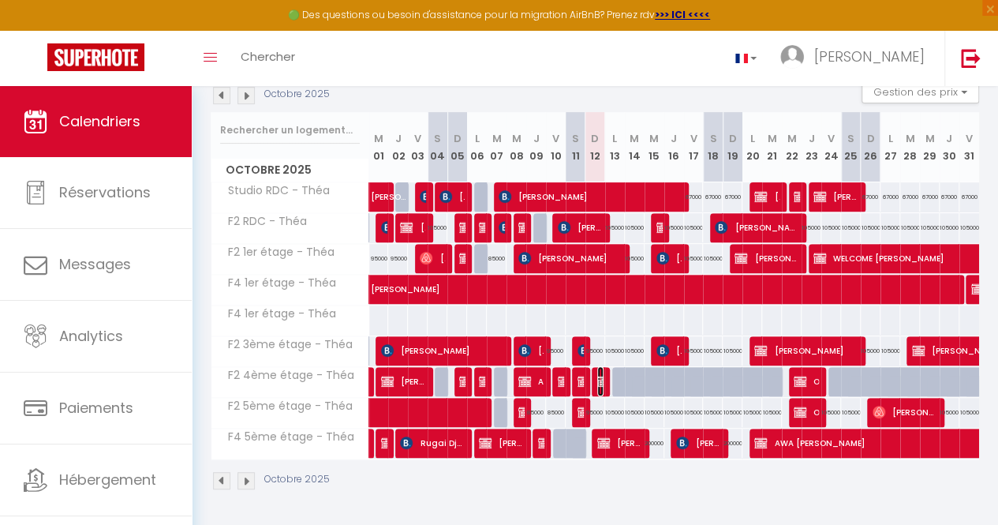
click at [598, 376] on img at bounding box center [603, 381] width 13 height 13
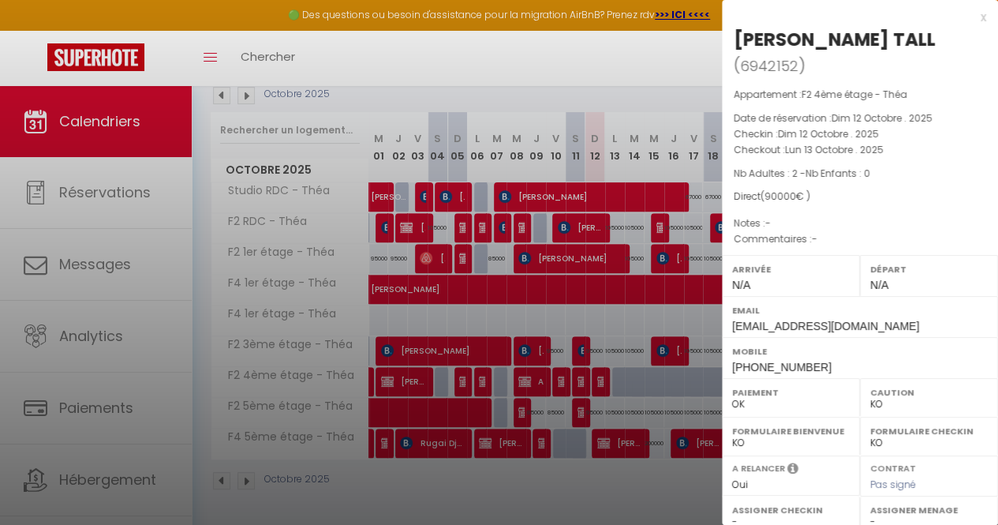
click at [579, 372] on div at bounding box center [499, 262] width 998 height 525
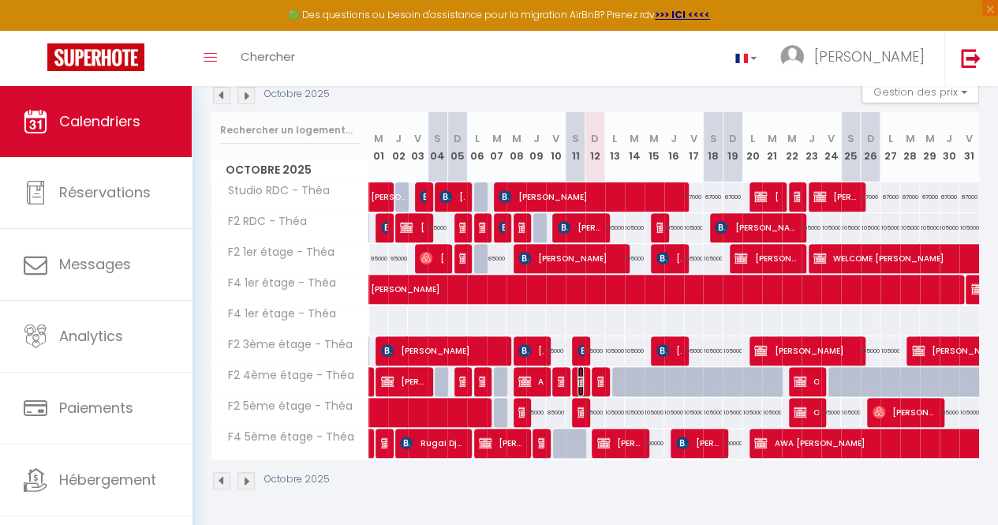
click at [579, 375] on img at bounding box center [584, 381] width 13 height 13
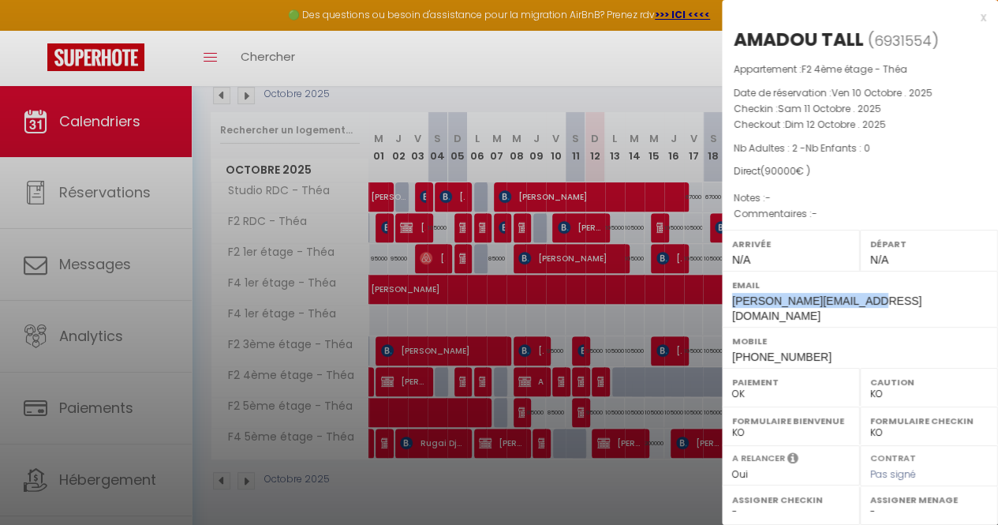
drag, startPoint x: 869, startPoint y: 308, endPoint x: 733, endPoint y: 303, distance: 135.8
click at [733, 303] on div "Email [PERSON_NAME][EMAIL_ADDRESS][DOMAIN_NAME]" at bounding box center [860, 299] width 276 height 56
copy span "[PERSON_NAME][EMAIL_ADDRESS][DOMAIN_NAME]"
click at [596, 367] on div at bounding box center [499, 262] width 998 height 525
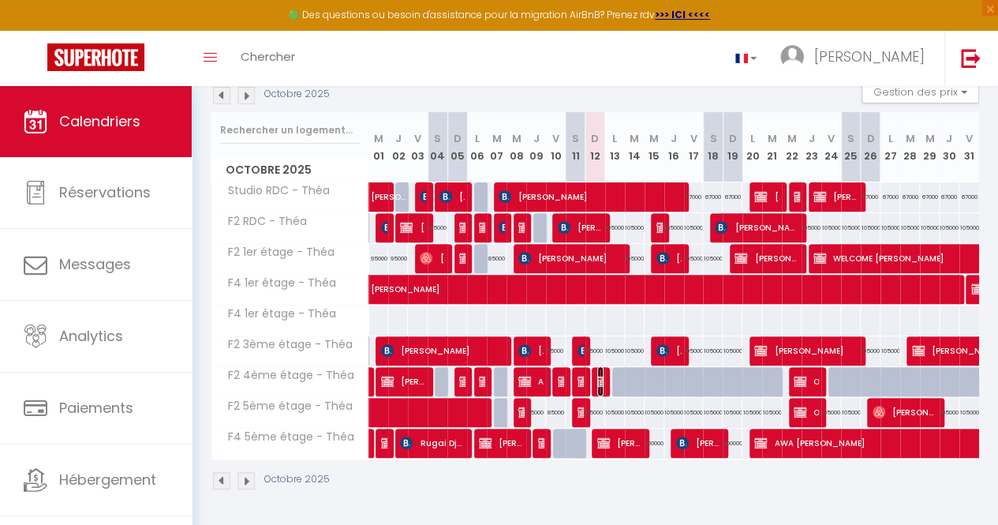
click at [597, 375] on img at bounding box center [603, 381] width 13 height 13
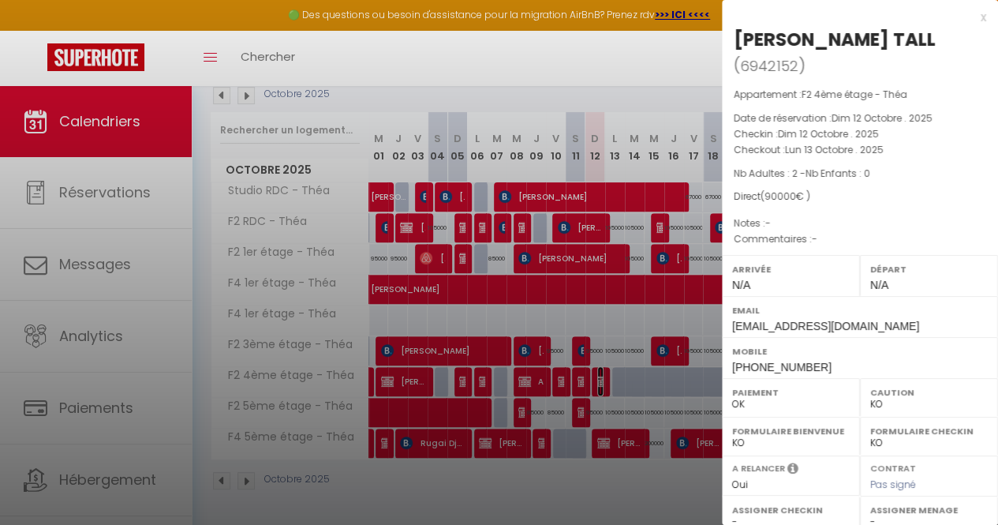
scroll to position [207, 0]
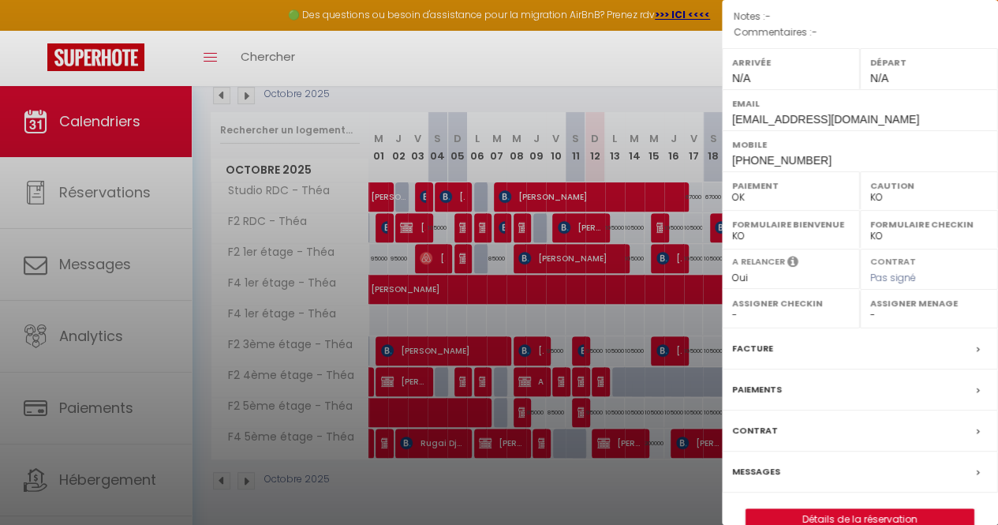
click at [748, 340] on label "Facture" at bounding box center [752, 348] width 41 height 17
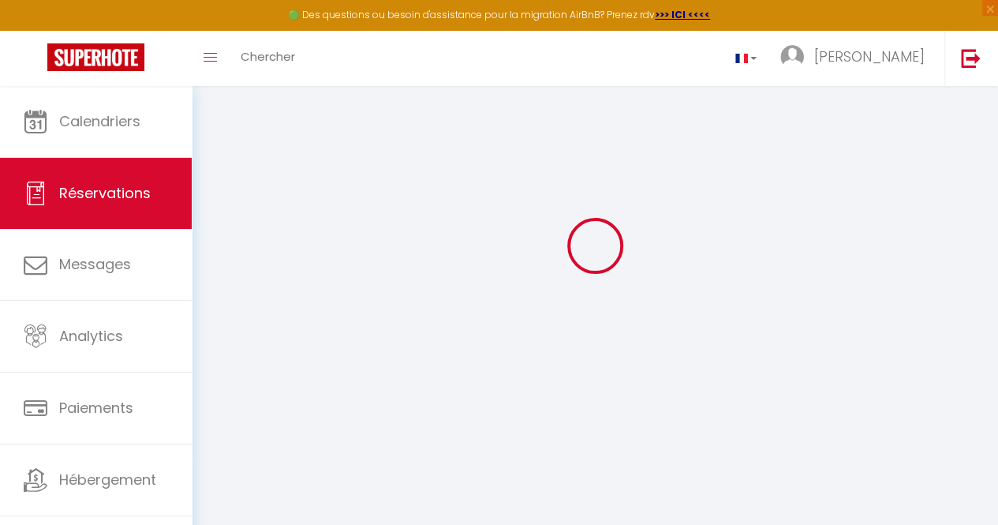
scroll to position [86, 0]
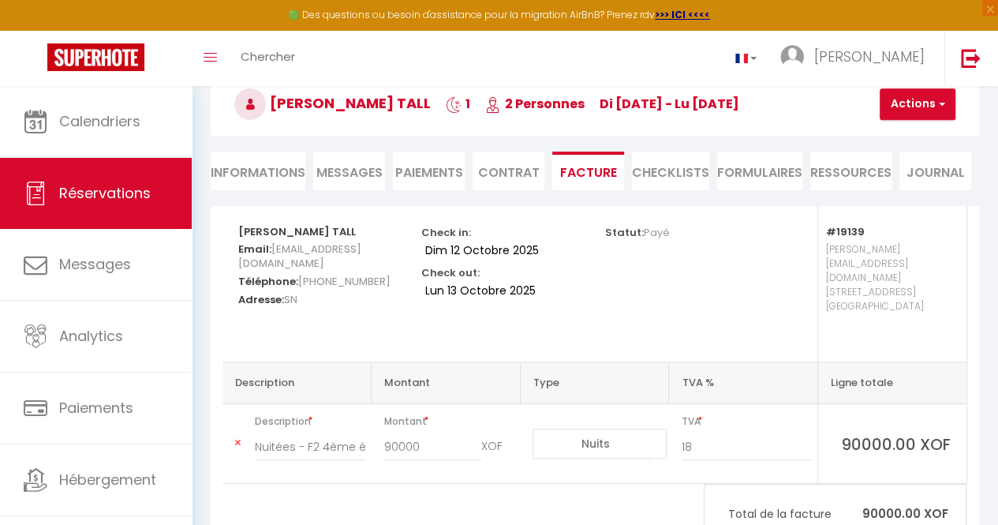
click at [237, 176] on li "Informations" at bounding box center [258, 170] width 95 height 39
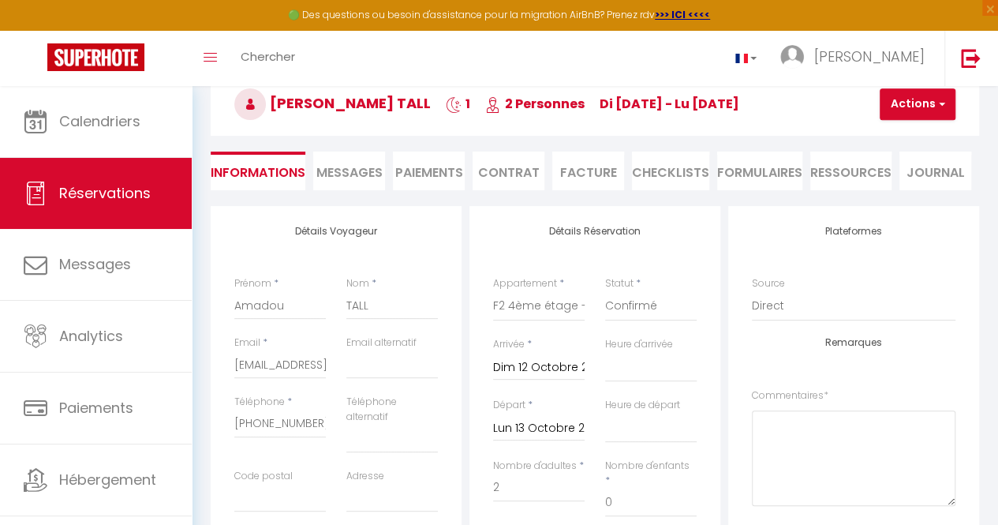
click at [331, 359] on div "Email * [PERSON_NAME][EMAIL_ADDRESS][DOMAIN_NAME]" at bounding box center [280, 364] width 112 height 59
click at [306, 367] on input "[EMAIL_ADDRESS][DOMAIN_NAME]" at bounding box center [280, 364] width 92 height 28
paste input ".tall54"
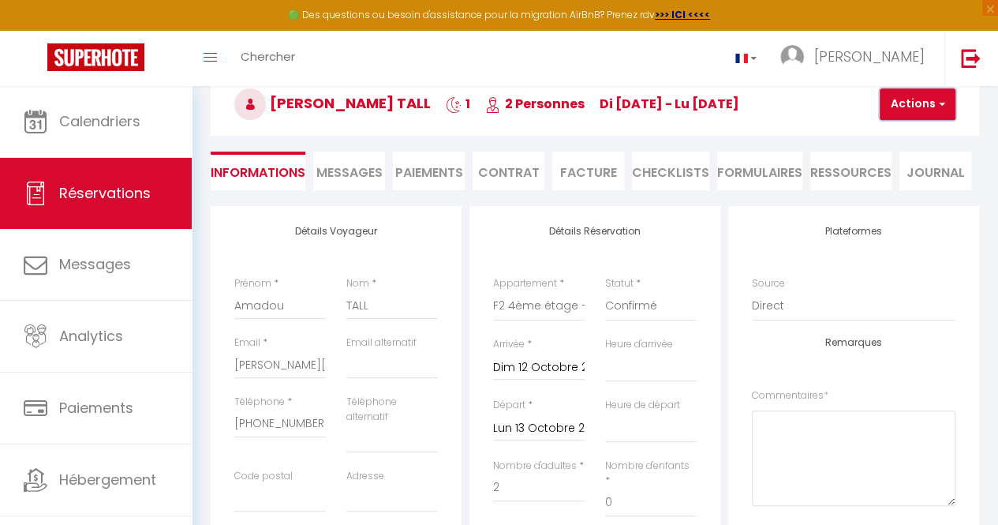
click at [915, 103] on button "Actions" at bounding box center [918, 104] width 76 height 32
click at [907, 134] on link "Enregistrer" at bounding box center [931, 139] width 125 height 21
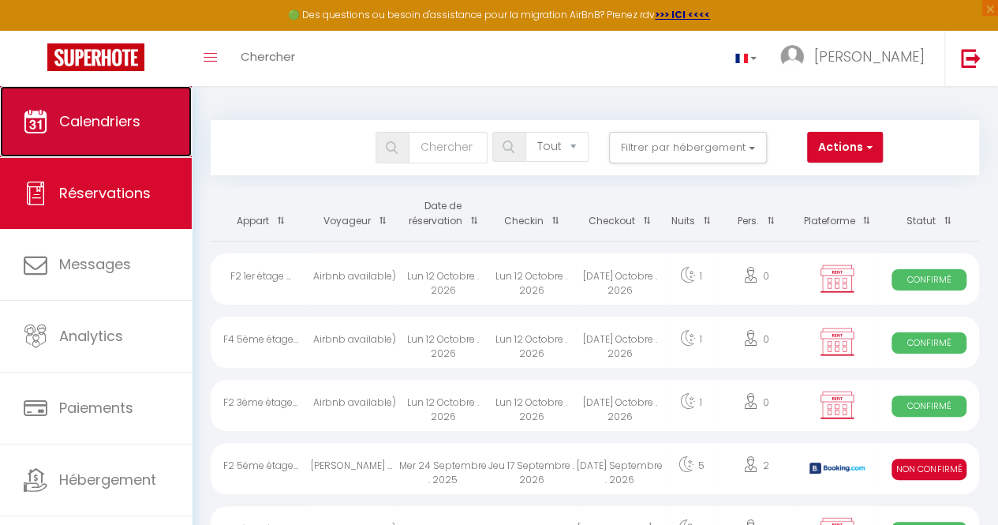
click at [155, 133] on link "Calendriers" at bounding box center [96, 121] width 192 height 71
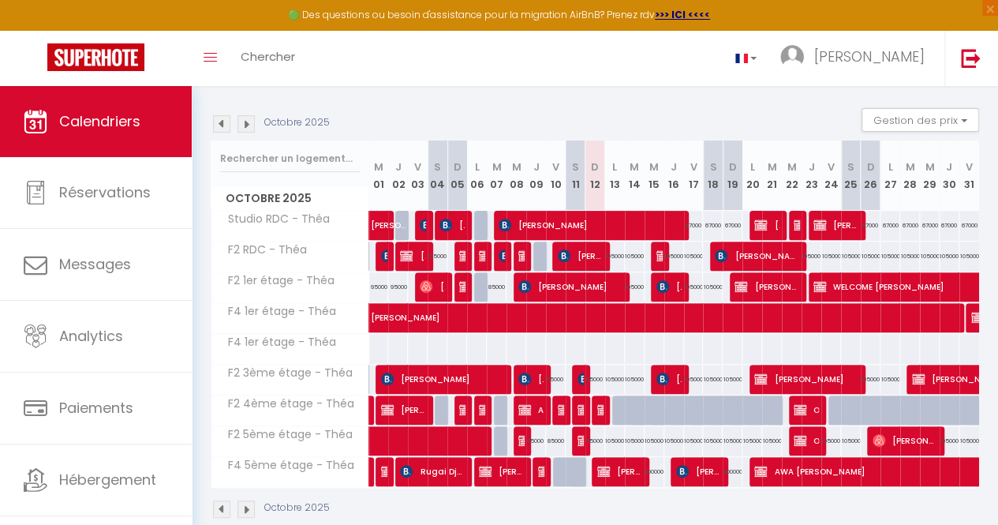
scroll to position [158, 0]
